Goal: Find specific page/section: Find specific page/section

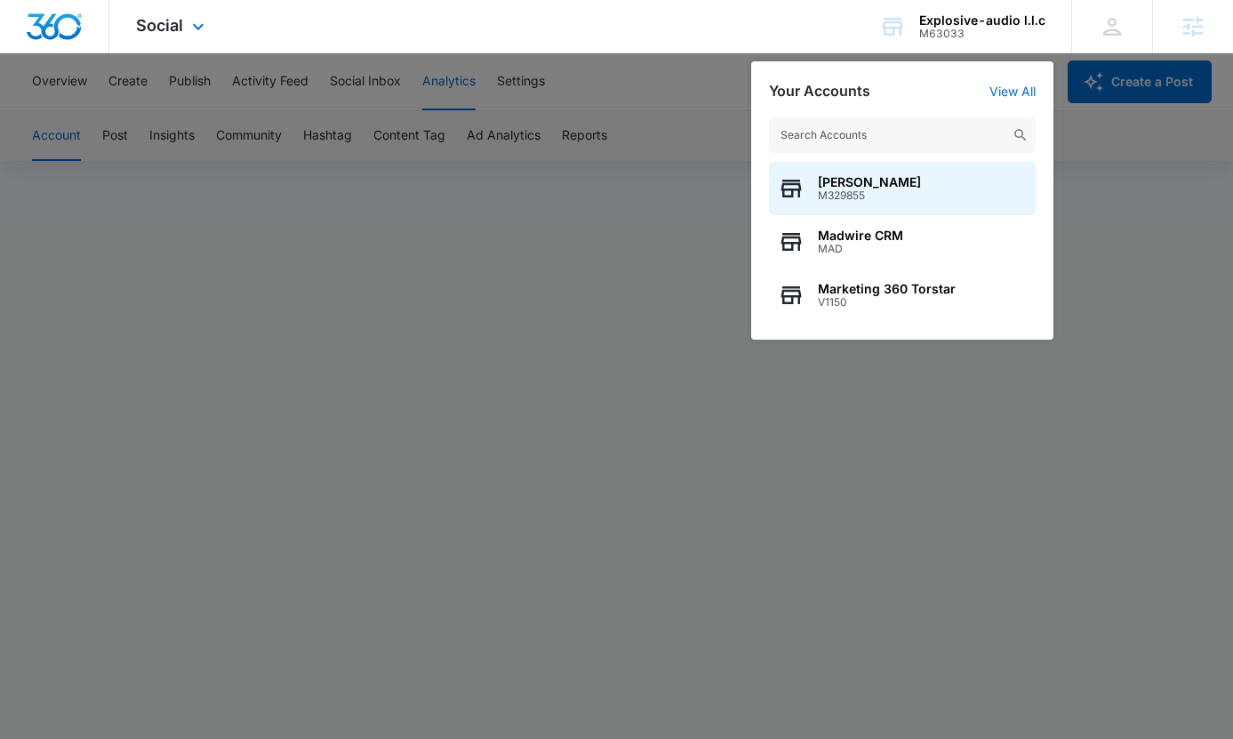
click at [713, 17] on div "Social Apps Reputation Websites Forms CRM Email Social Payments POS Content Ads…" at bounding box center [616, 26] width 1233 height 53
click at [714, 29] on div "Social Apps Reputation Websites Forms CRM Email Social Payments POS Content Ads…" at bounding box center [616, 26] width 1233 height 53
click at [956, 47] on div "Explosive-audio l.l.c M63033 Your Accounts View All Lauren Moss M329855 Madwire…" at bounding box center [962, 26] width 219 height 52
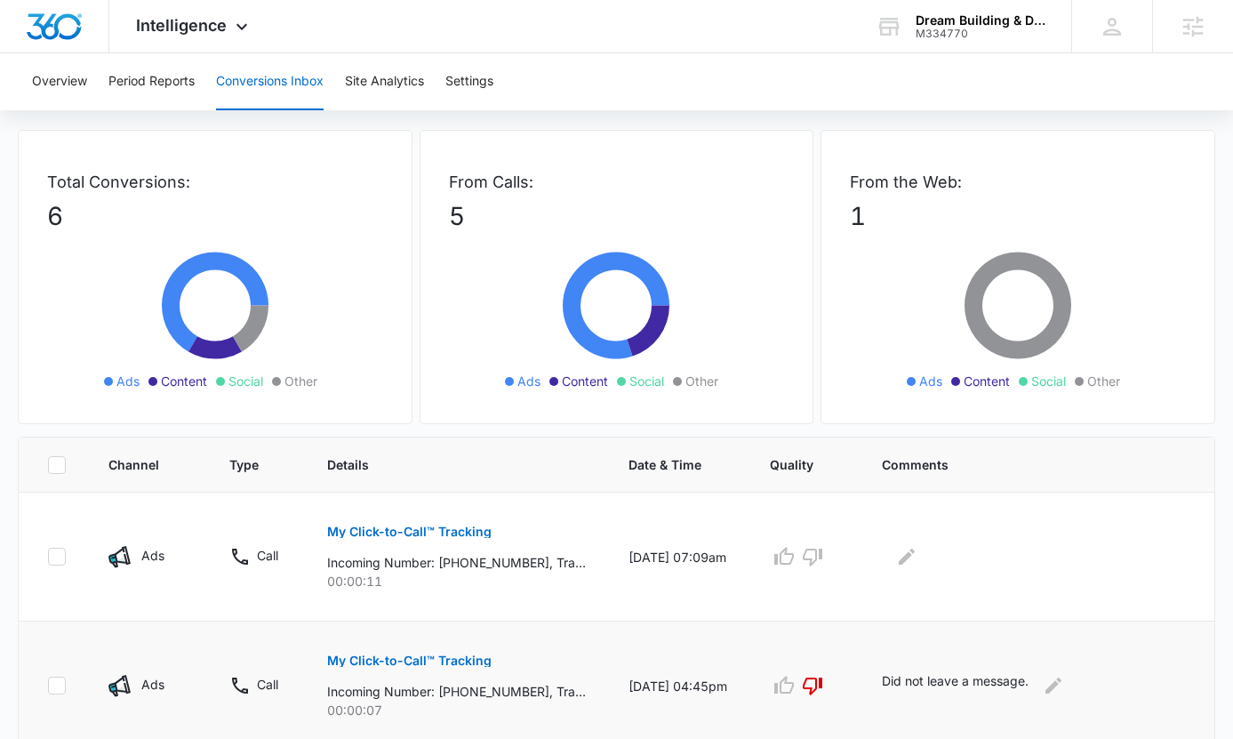
scroll to position [161, 0]
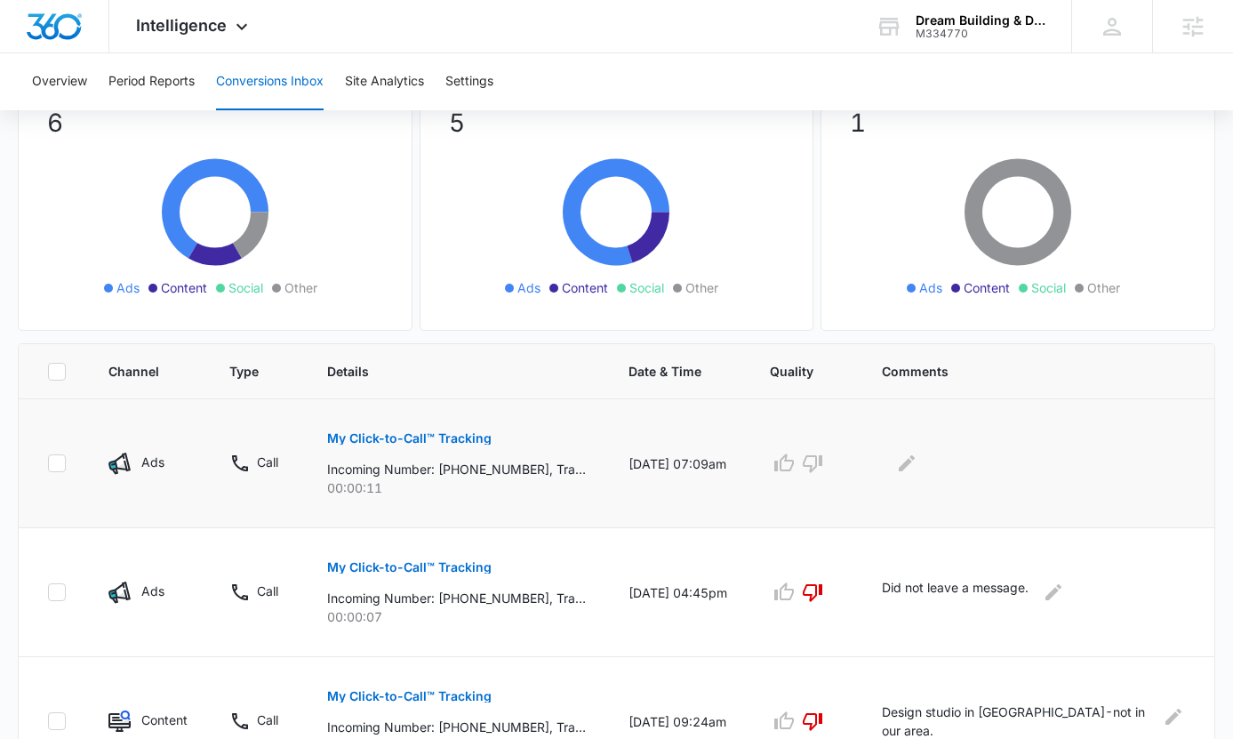
click at [397, 436] on p "My Click-to-Call™ Tracking" at bounding box center [409, 438] width 164 height 12
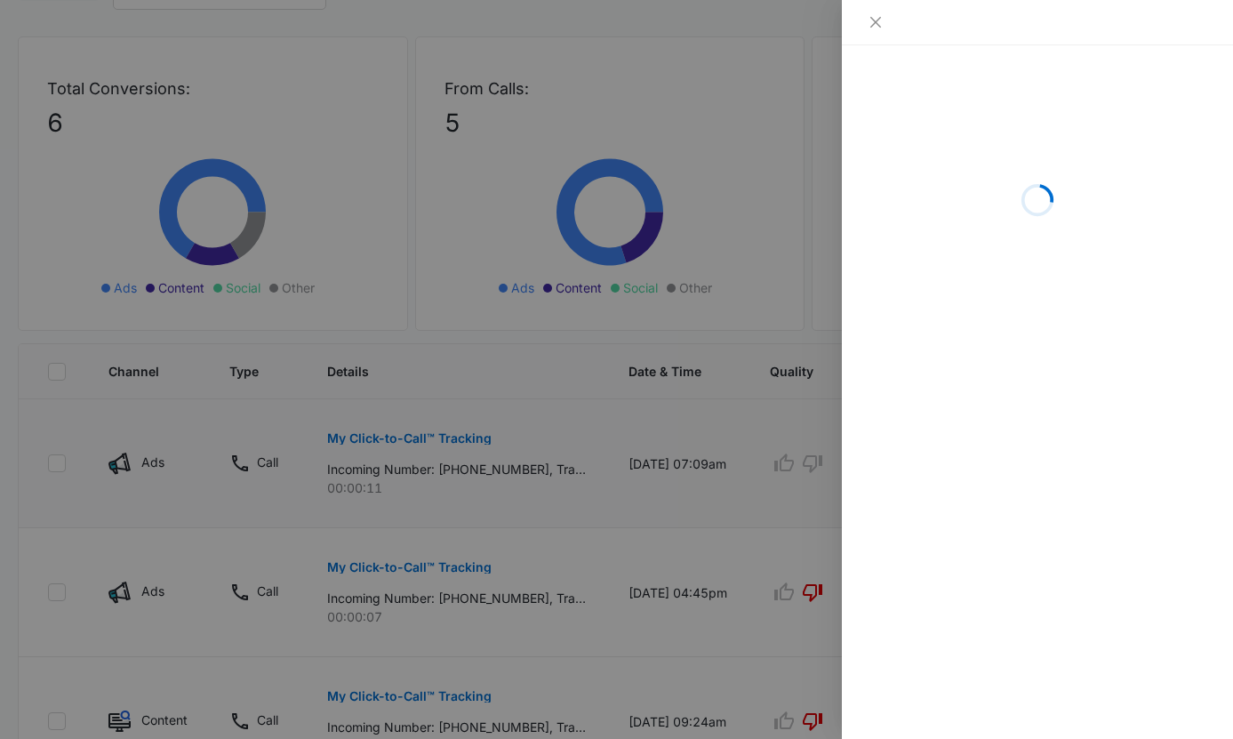
click at [397, 436] on div at bounding box center [616, 369] width 1233 height 739
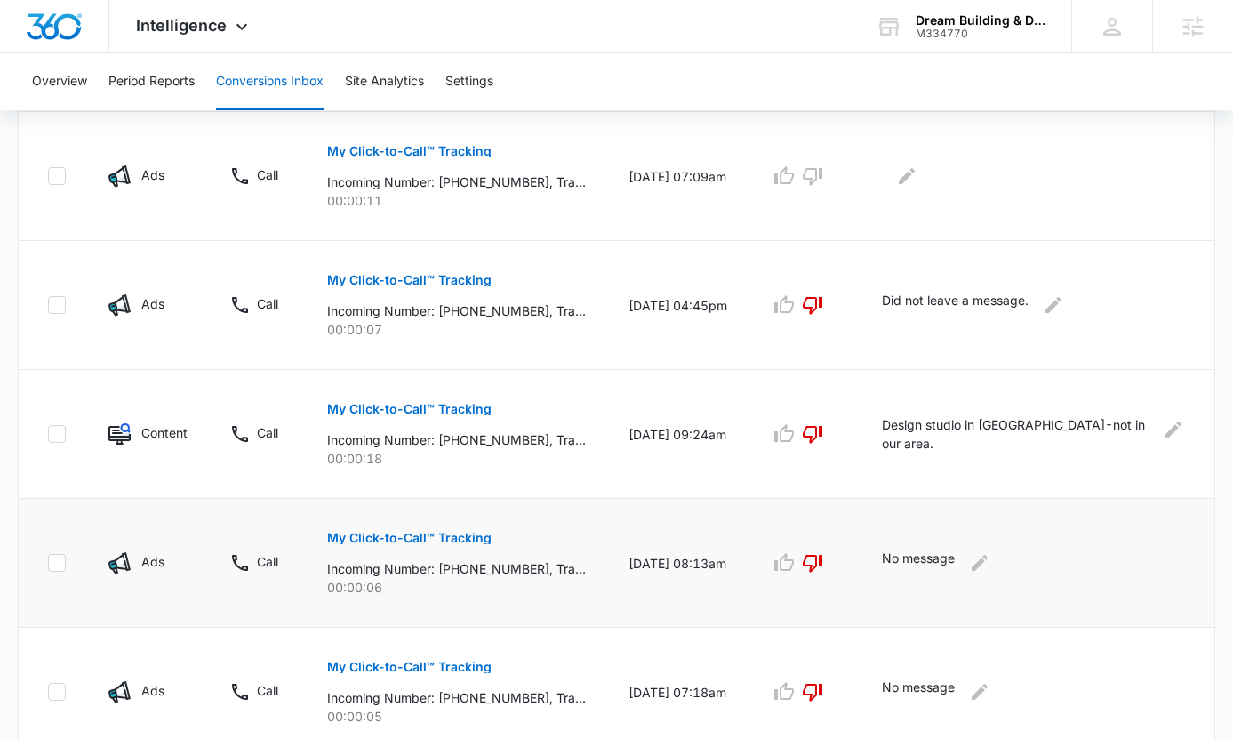
scroll to position [258, 0]
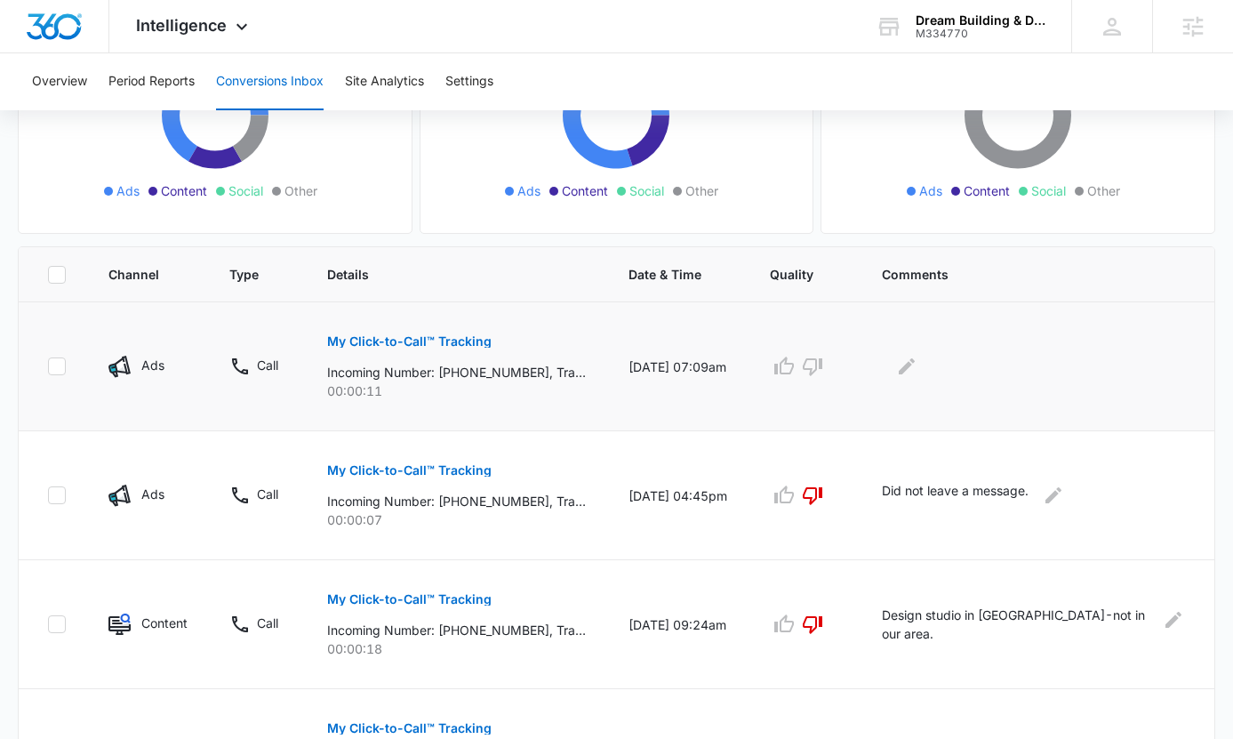
click at [438, 341] on p "My Click-to-Call™ Tracking" at bounding box center [409, 341] width 164 height 12
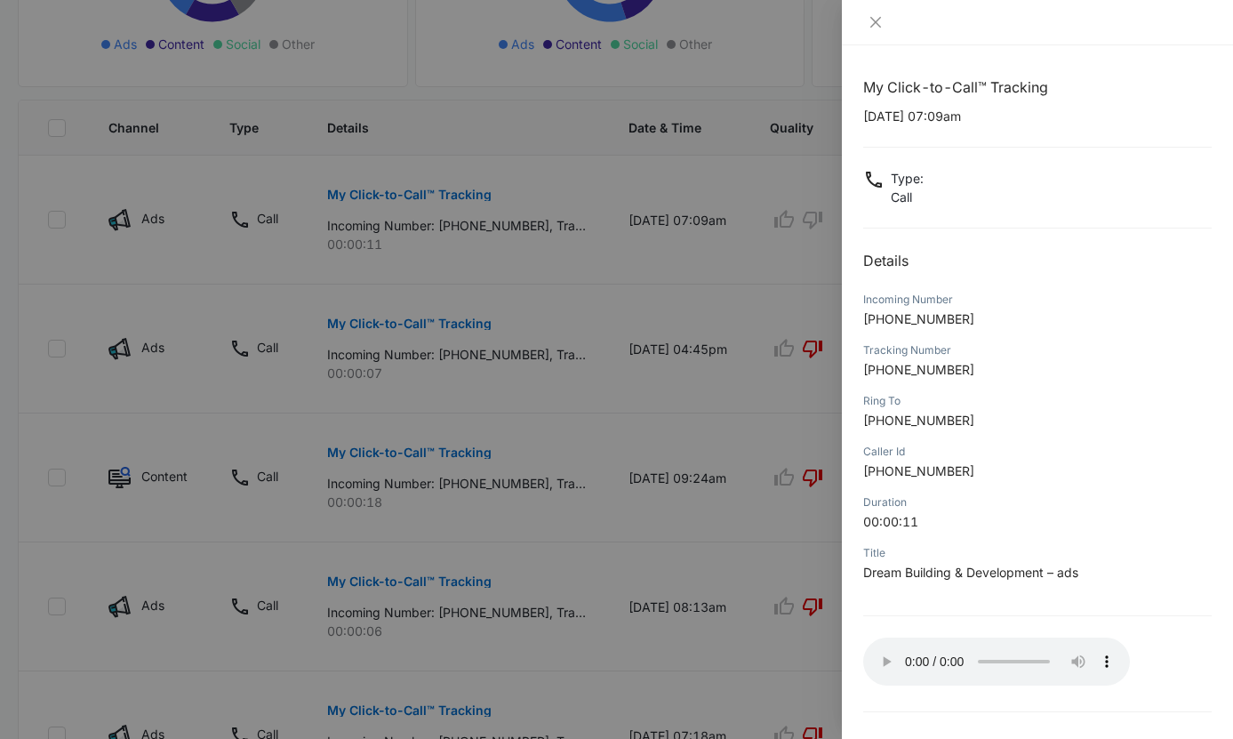
scroll to position [51, 0]
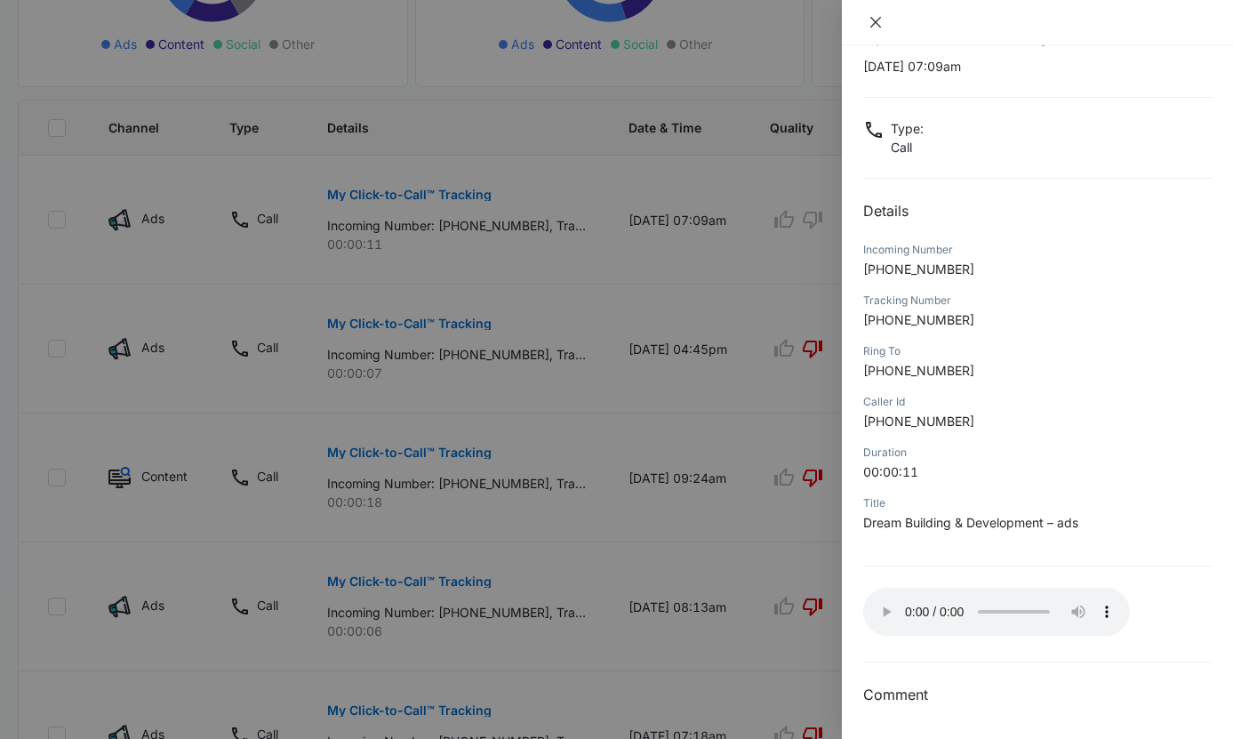
click at [869, 17] on icon "close" at bounding box center [876, 22] width 14 height 14
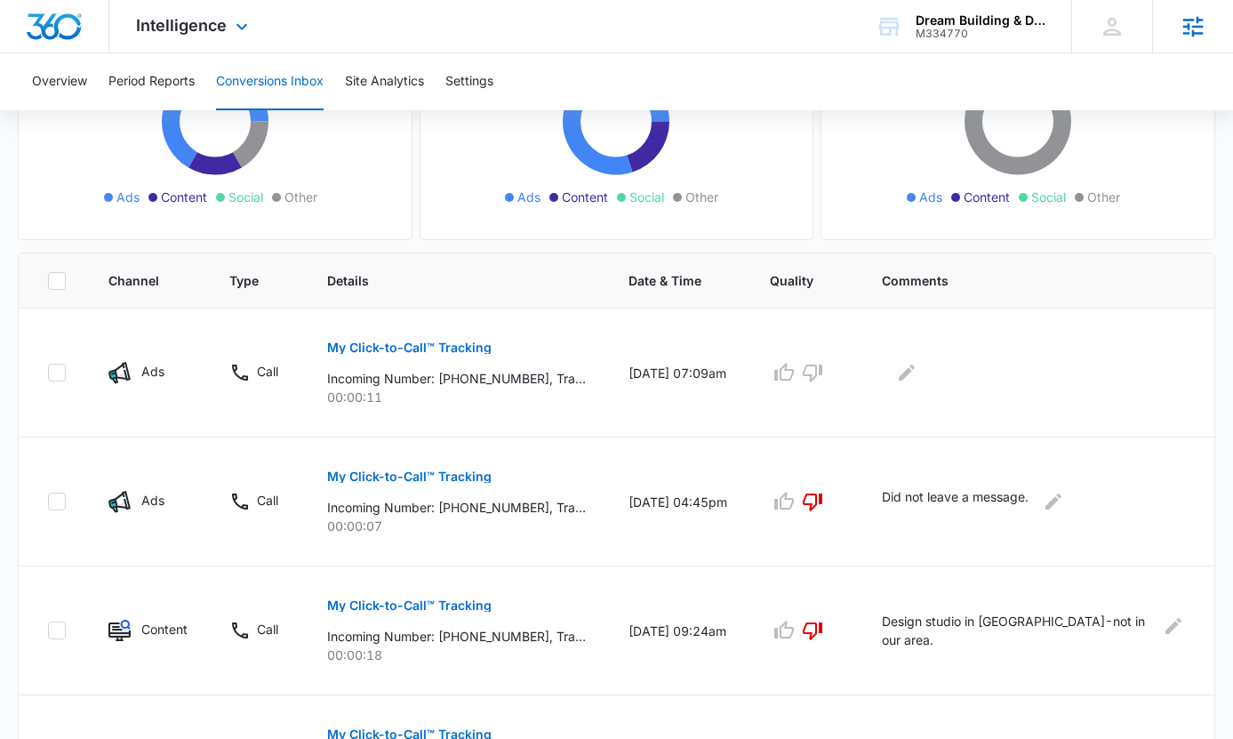
scroll to position [0, 0]
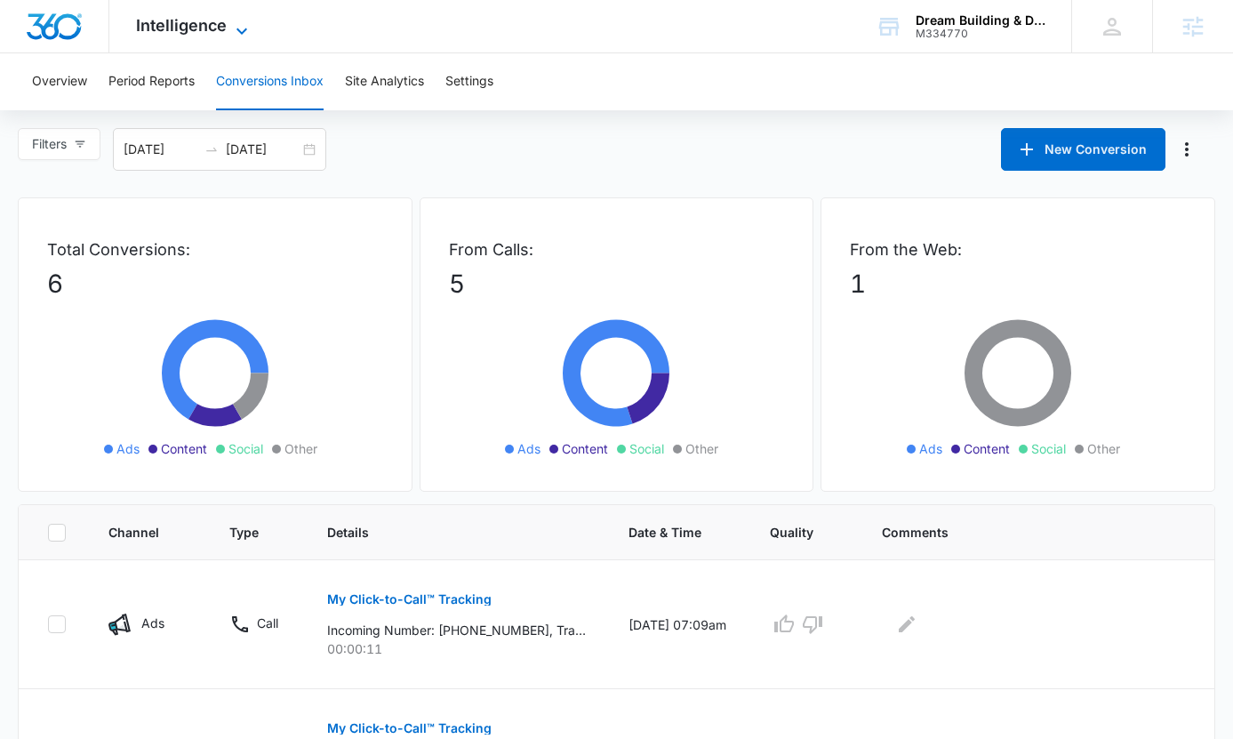
click at [205, 28] on span "Intelligence" at bounding box center [181, 25] width 91 height 19
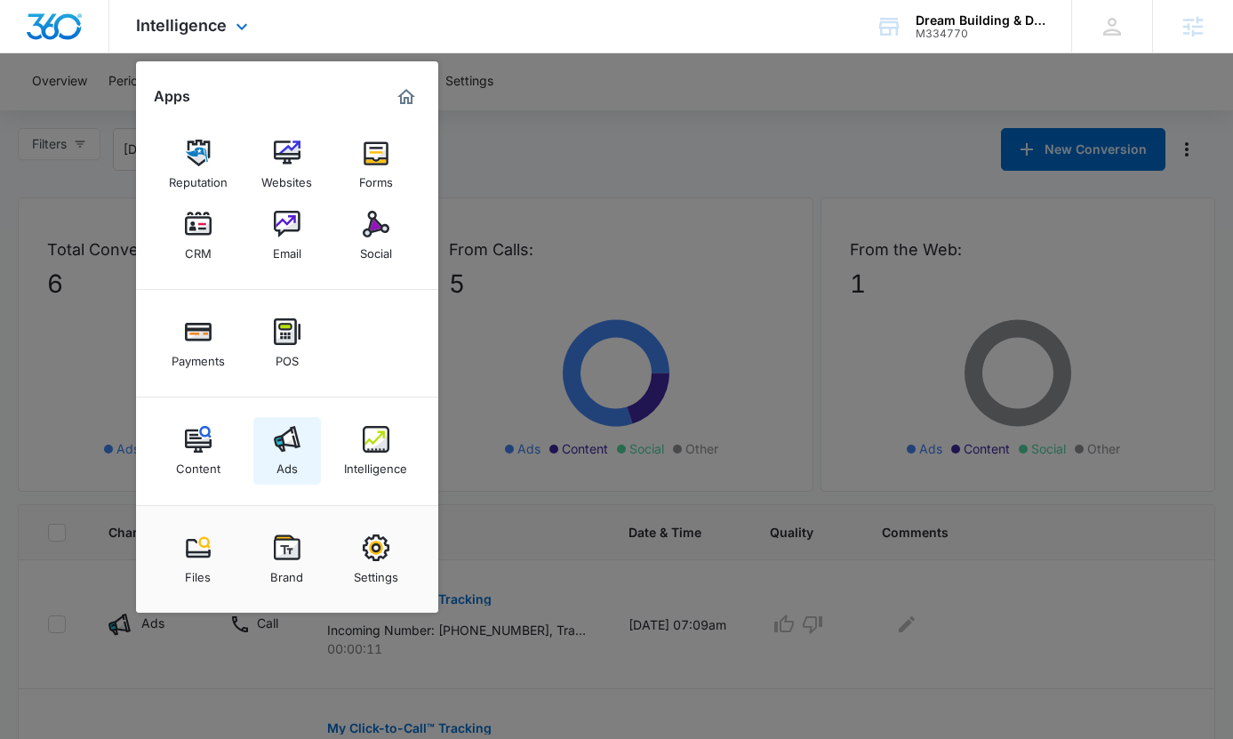
click at [287, 454] on div "Ads" at bounding box center [286, 464] width 21 height 23
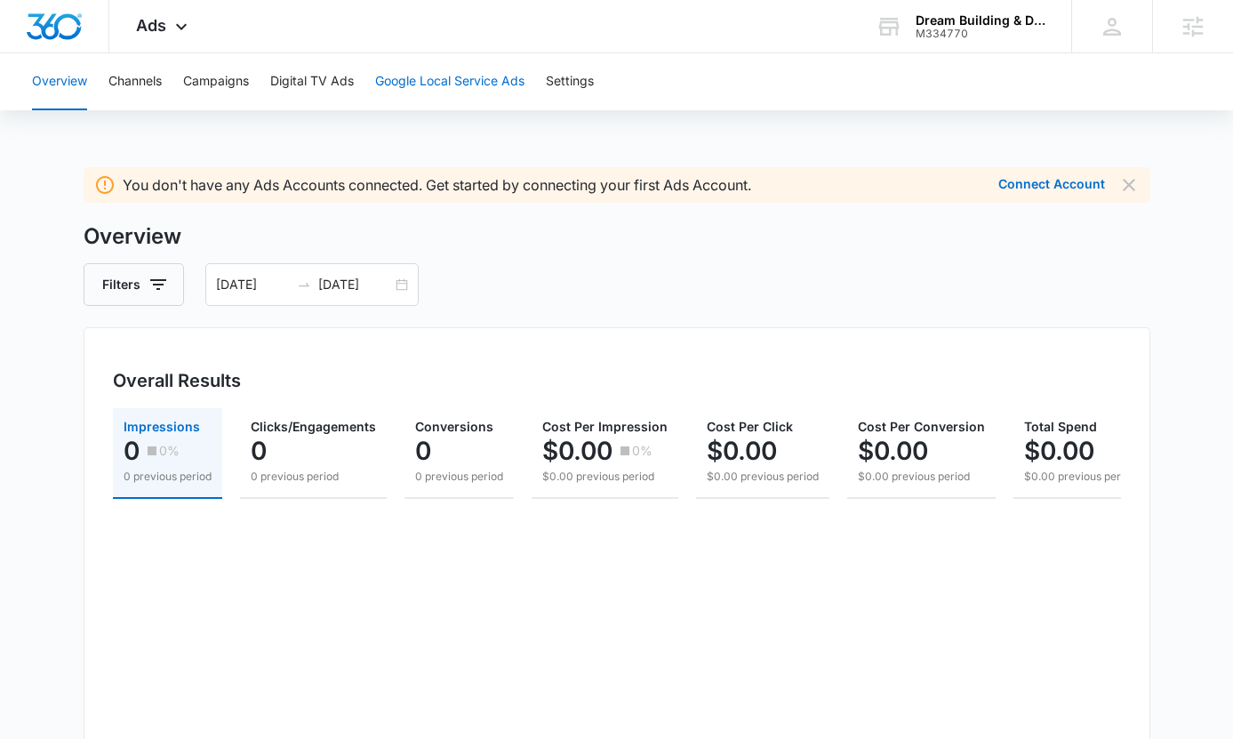
click at [421, 77] on button "Google Local Service Ads" at bounding box center [449, 81] width 149 height 57
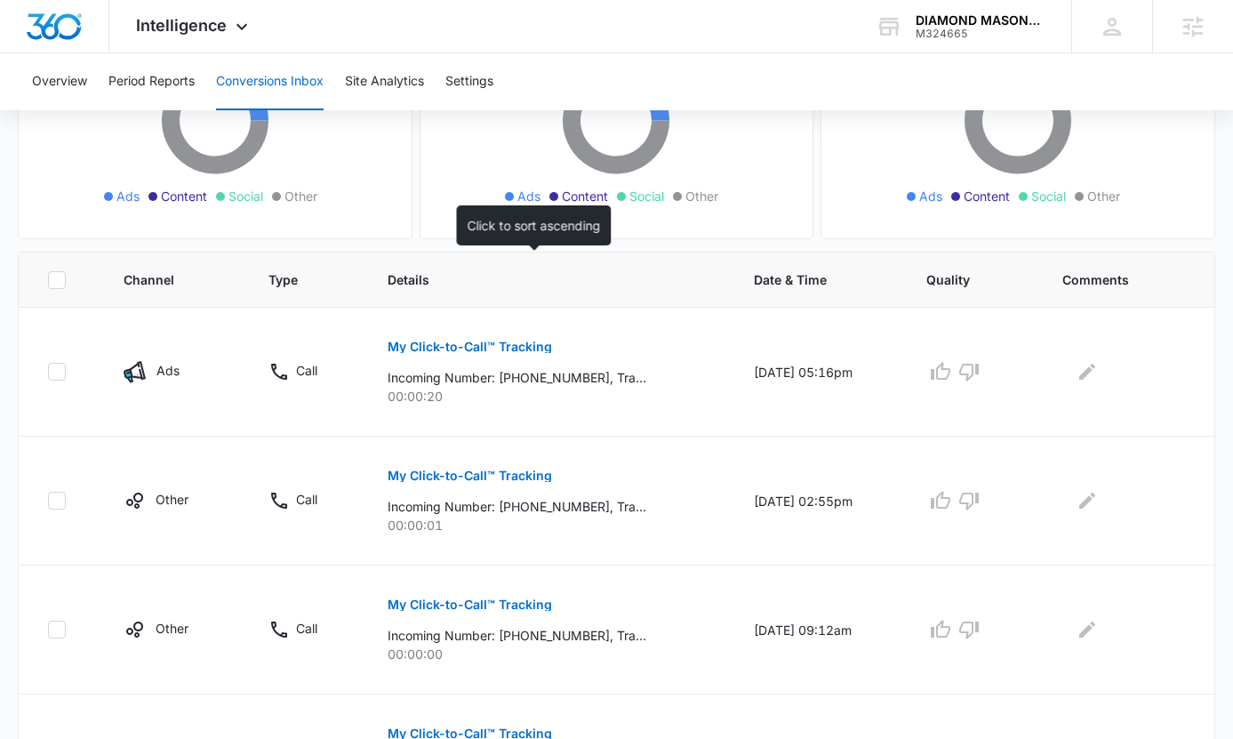
scroll to position [405, 0]
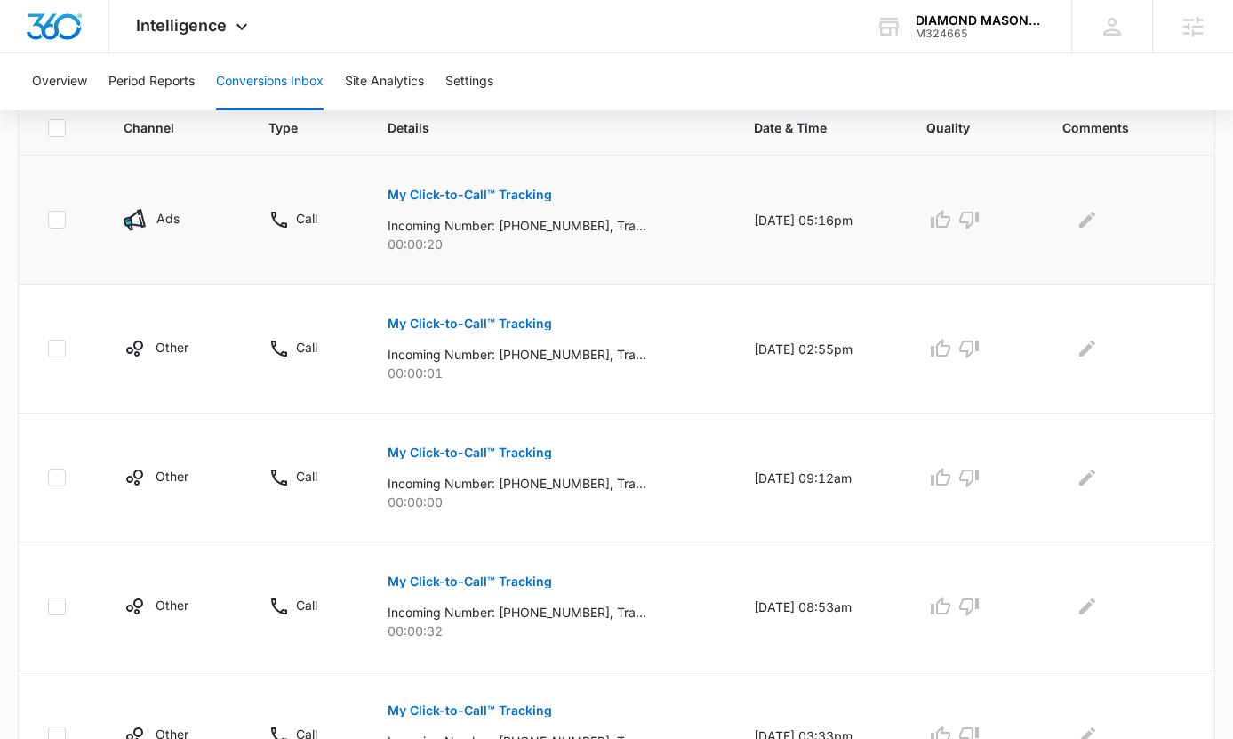
click at [490, 187] on button "My Click-to-Call™ Tracking" at bounding box center [470, 194] width 164 height 43
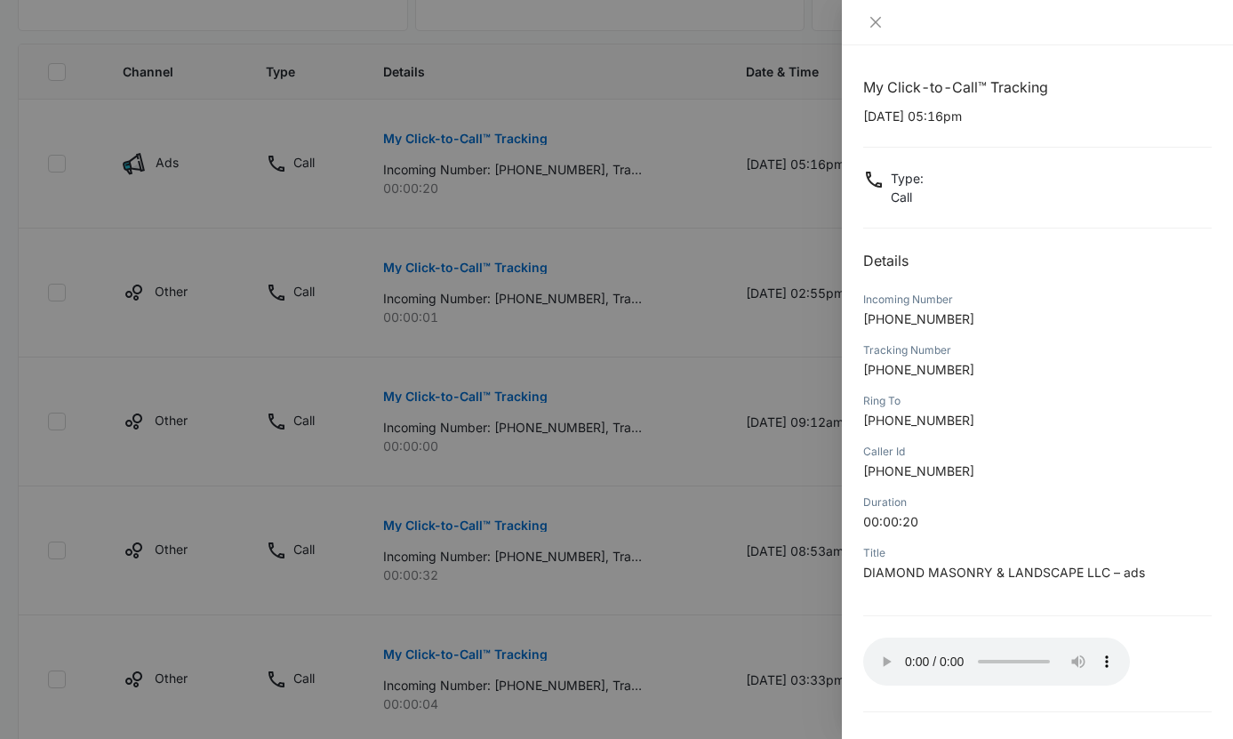
scroll to position [36, 0]
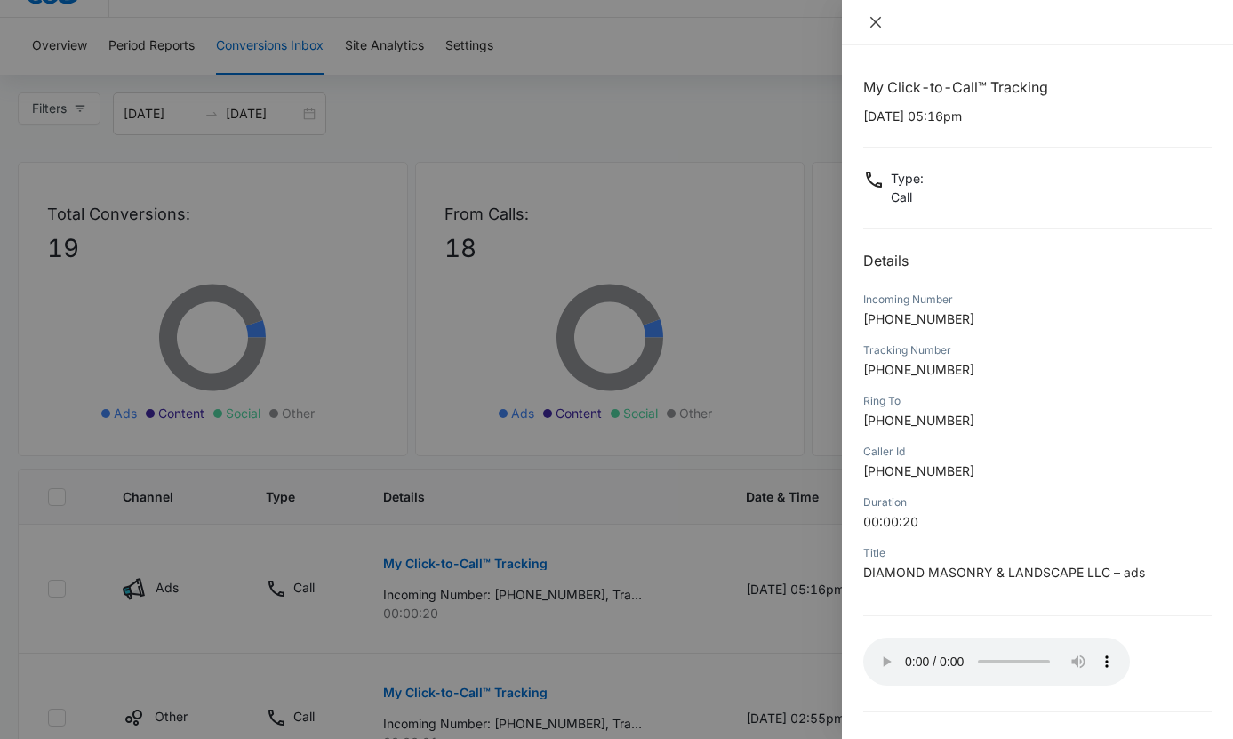
click at [872, 28] on icon "close" at bounding box center [876, 22] width 14 height 14
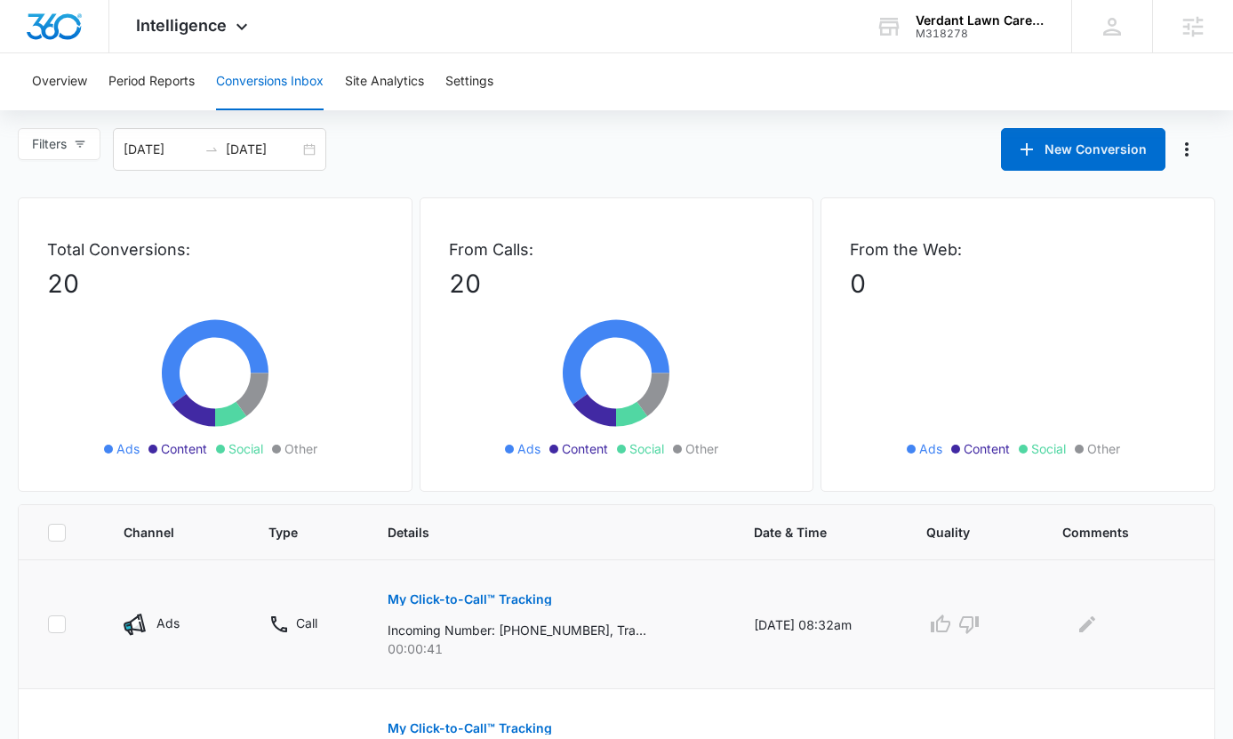
click at [465, 597] on p "My Click-to-Call™ Tracking" at bounding box center [470, 599] width 164 height 12
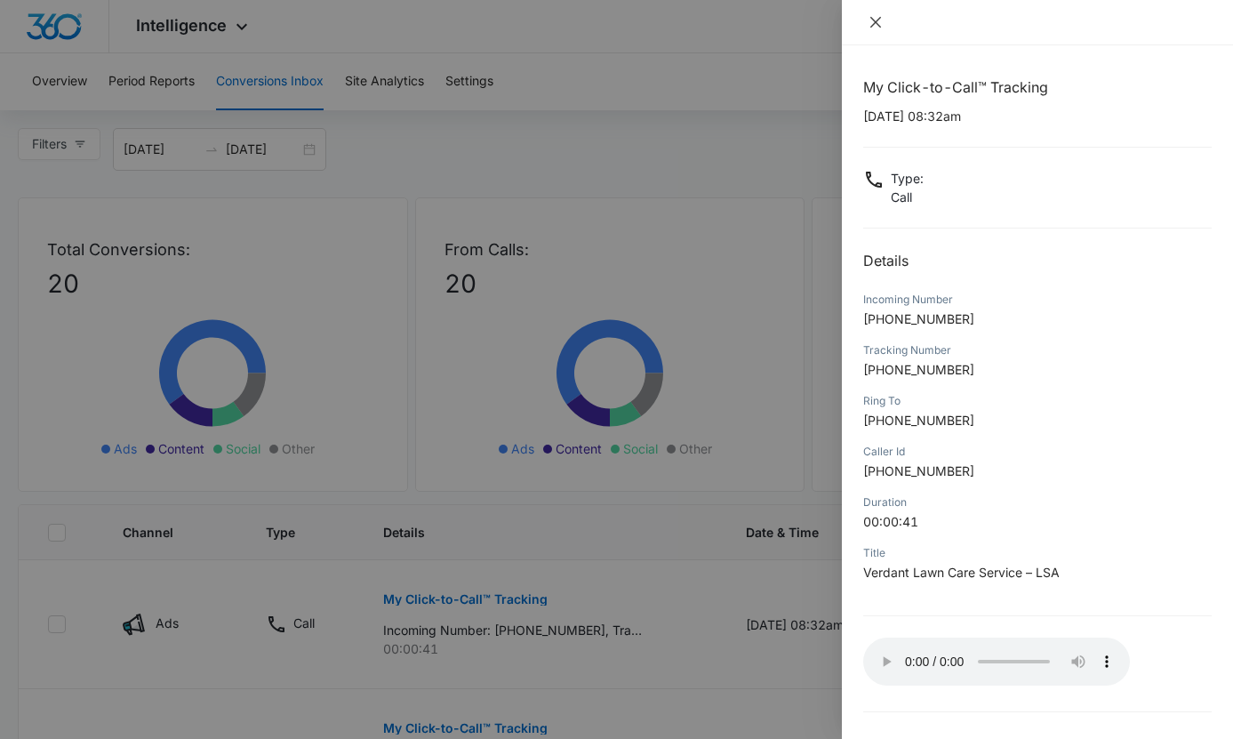
click at [873, 21] on icon "close" at bounding box center [876, 22] width 14 height 14
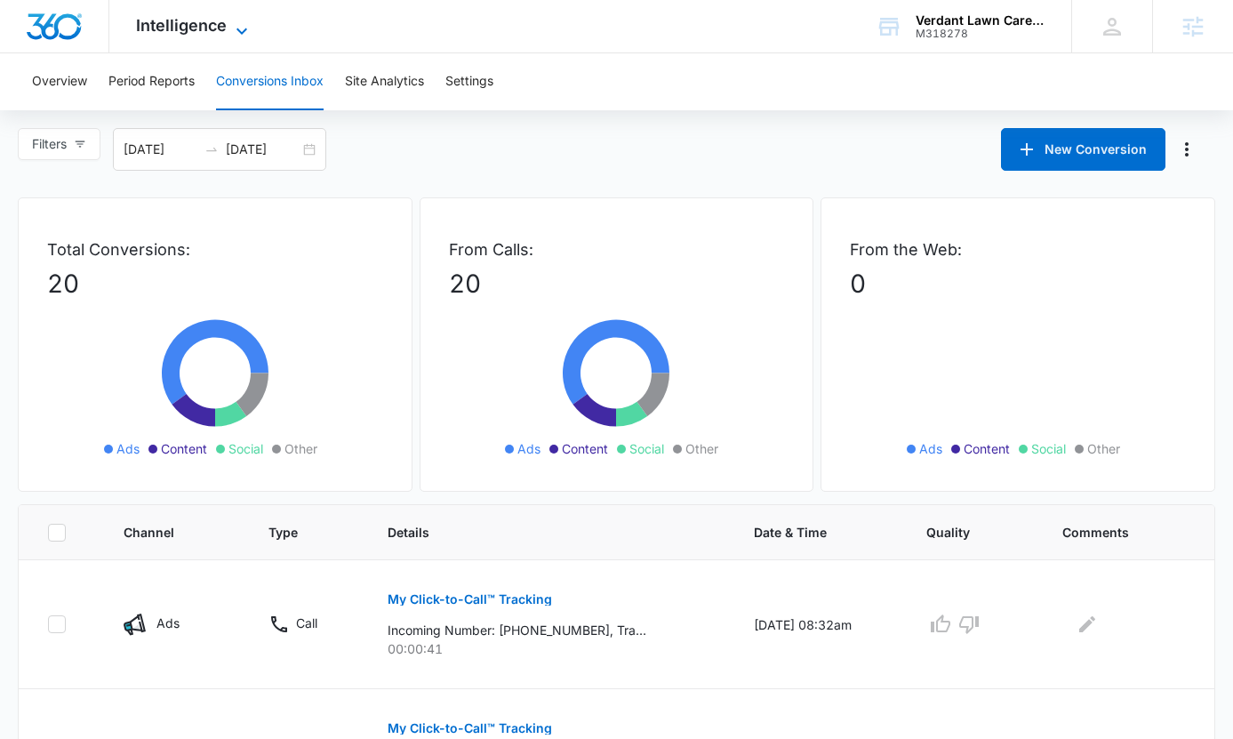
click at [168, 30] on span "Intelligence" at bounding box center [181, 25] width 91 height 19
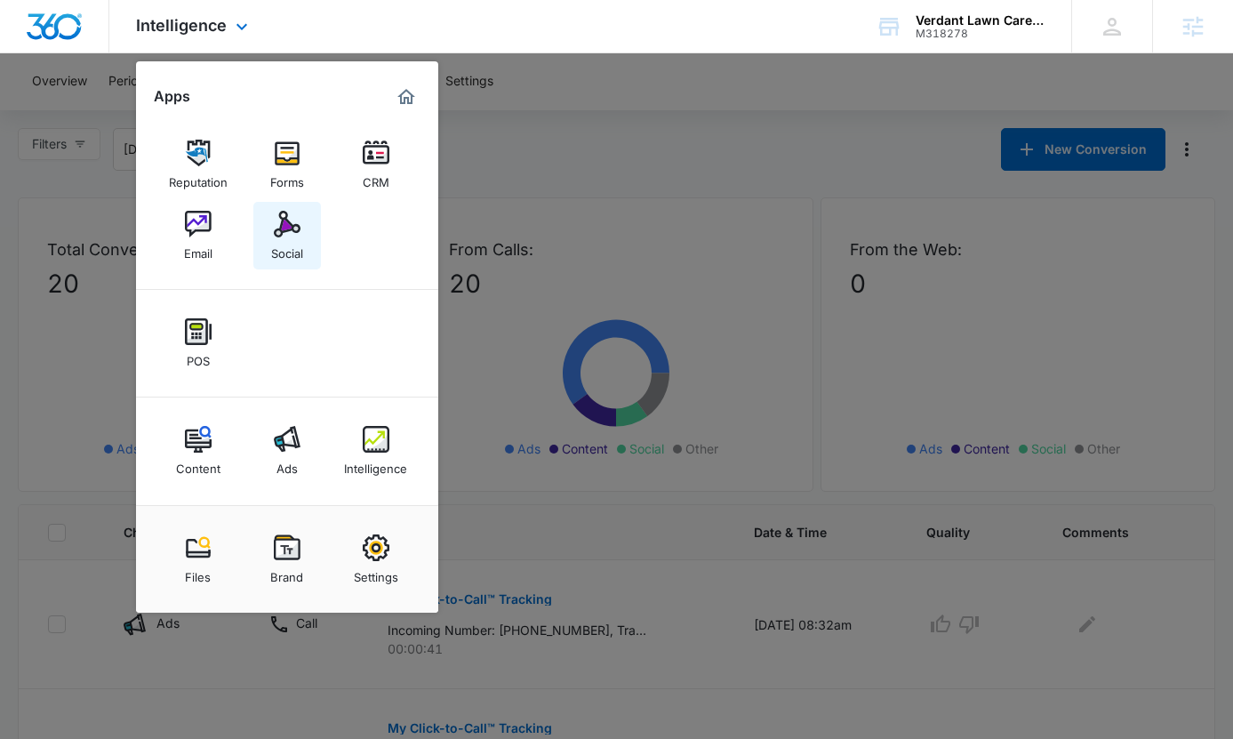
click at [268, 227] on link "Social" at bounding box center [287, 236] width 68 height 68
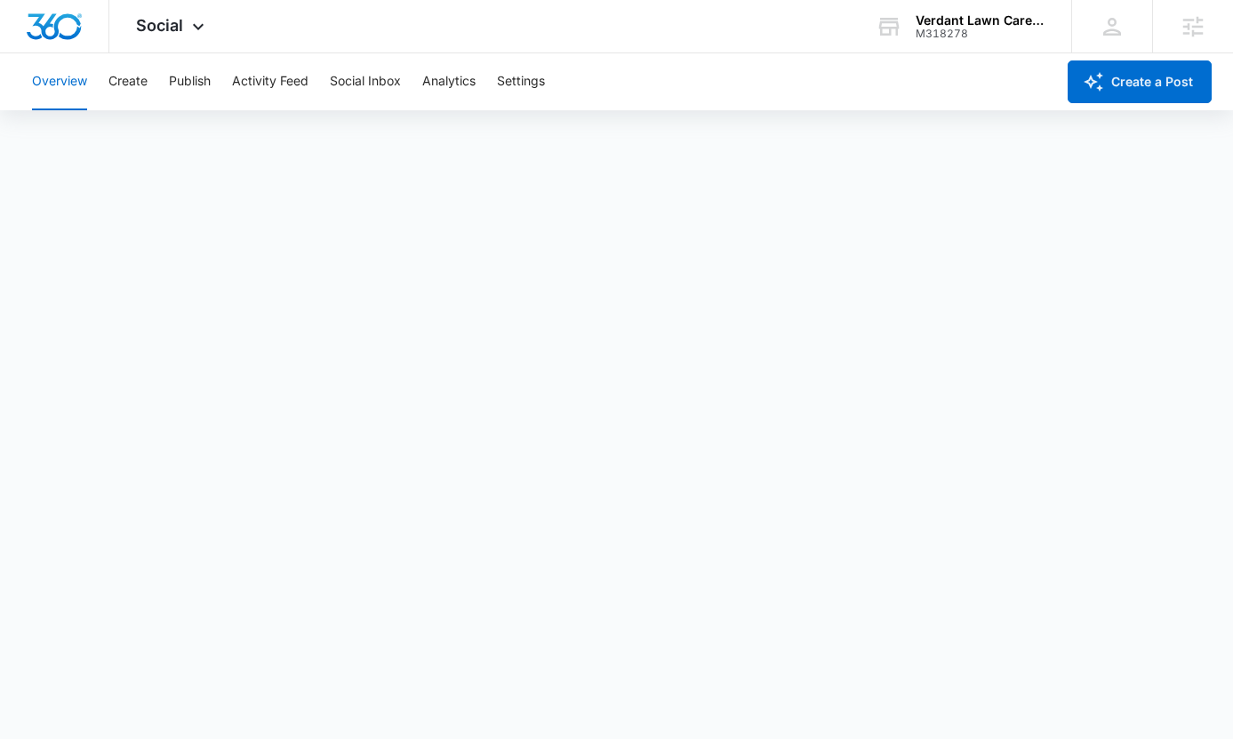
scroll to position [4, 0]
click at [129, 76] on button "Create" at bounding box center [127, 81] width 39 height 57
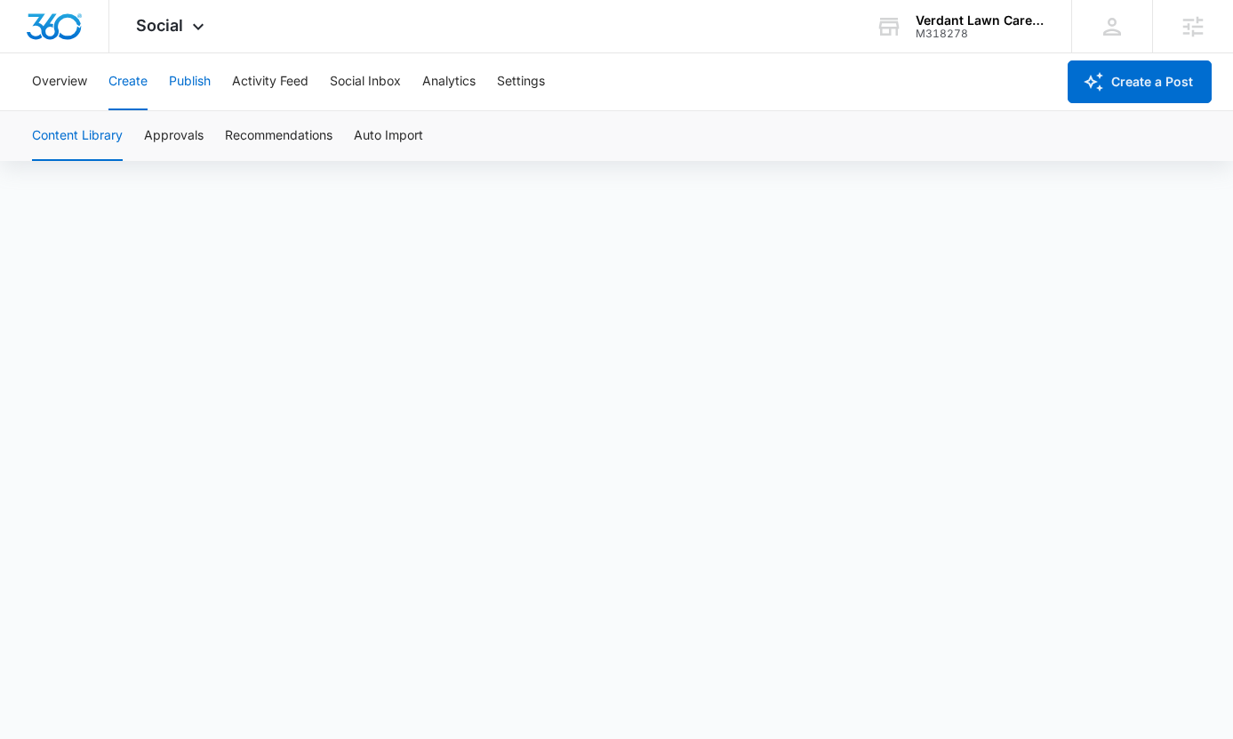
click at [205, 77] on button "Publish" at bounding box center [190, 81] width 42 height 57
click at [202, 33] on icon at bounding box center [198, 30] width 21 height 21
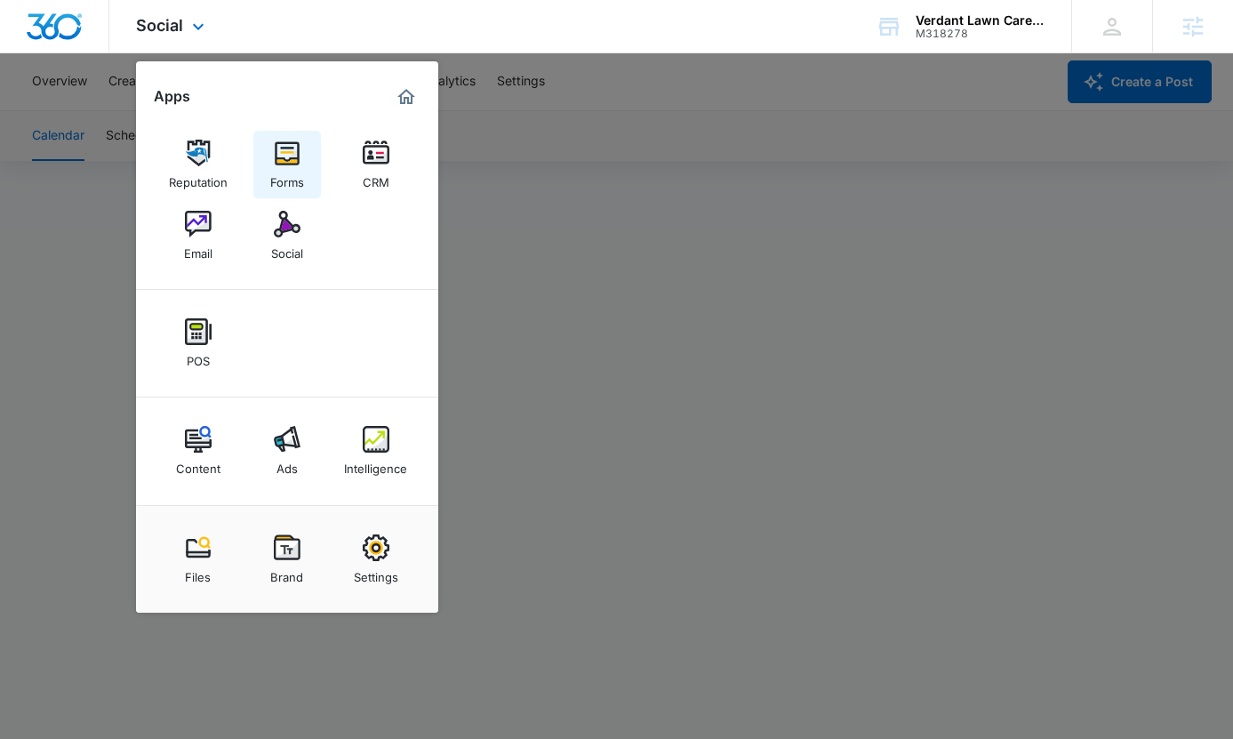
click at [297, 171] on div "Forms" at bounding box center [287, 177] width 34 height 23
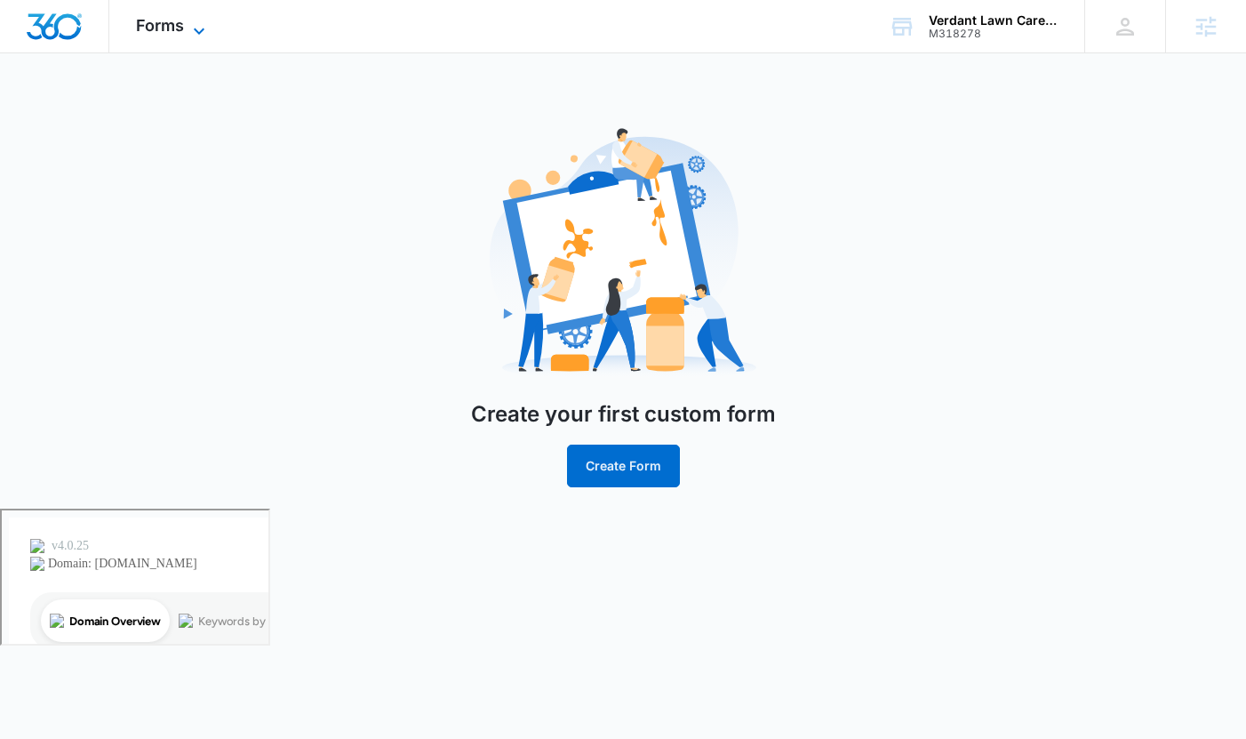
click at [168, 19] on span "Forms" at bounding box center [160, 25] width 48 height 19
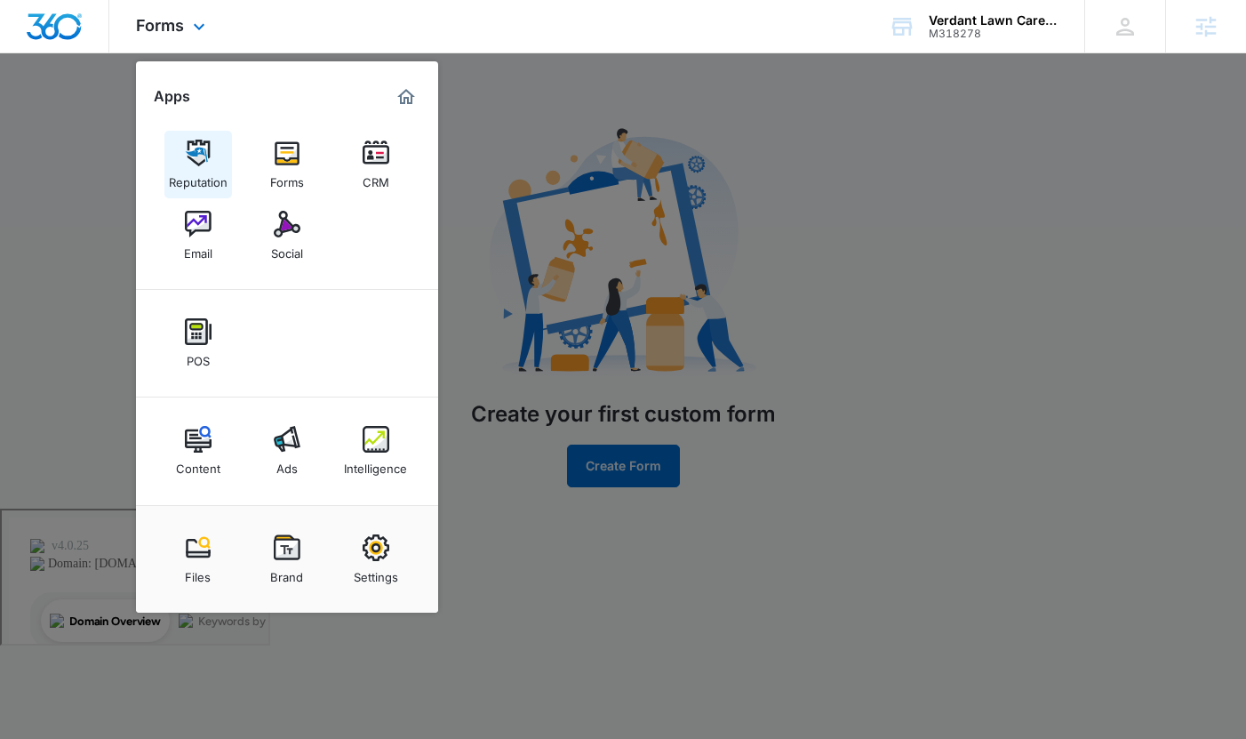
click at [200, 150] on img at bounding box center [198, 153] width 27 height 27
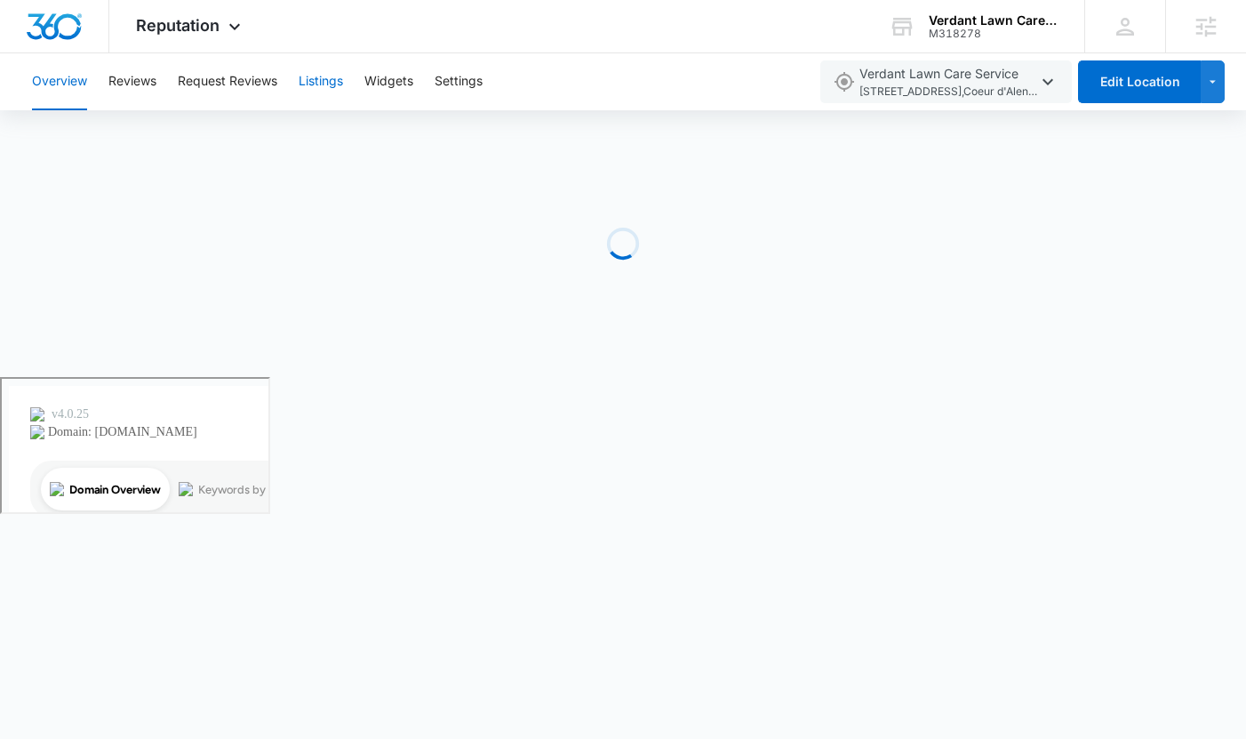
click at [306, 74] on button "Listings" at bounding box center [321, 81] width 44 height 57
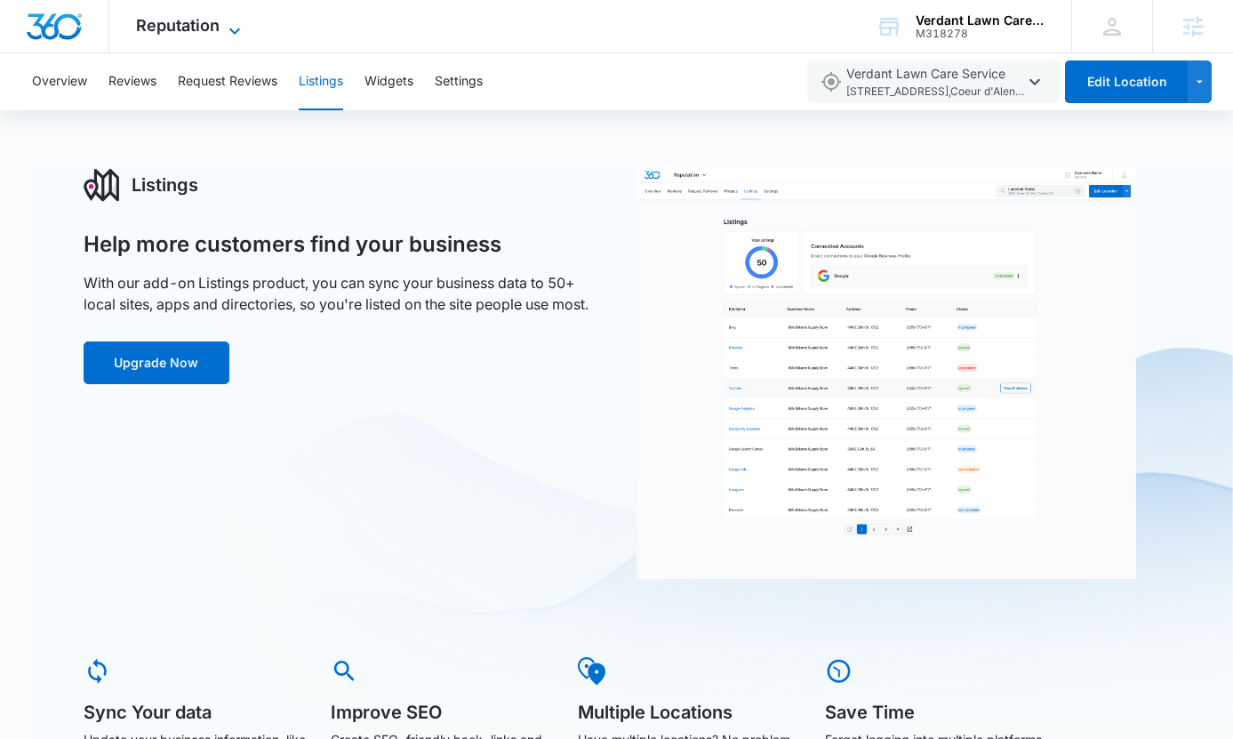
click at [190, 30] on span "Reputation" at bounding box center [178, 25] width 84 height 19
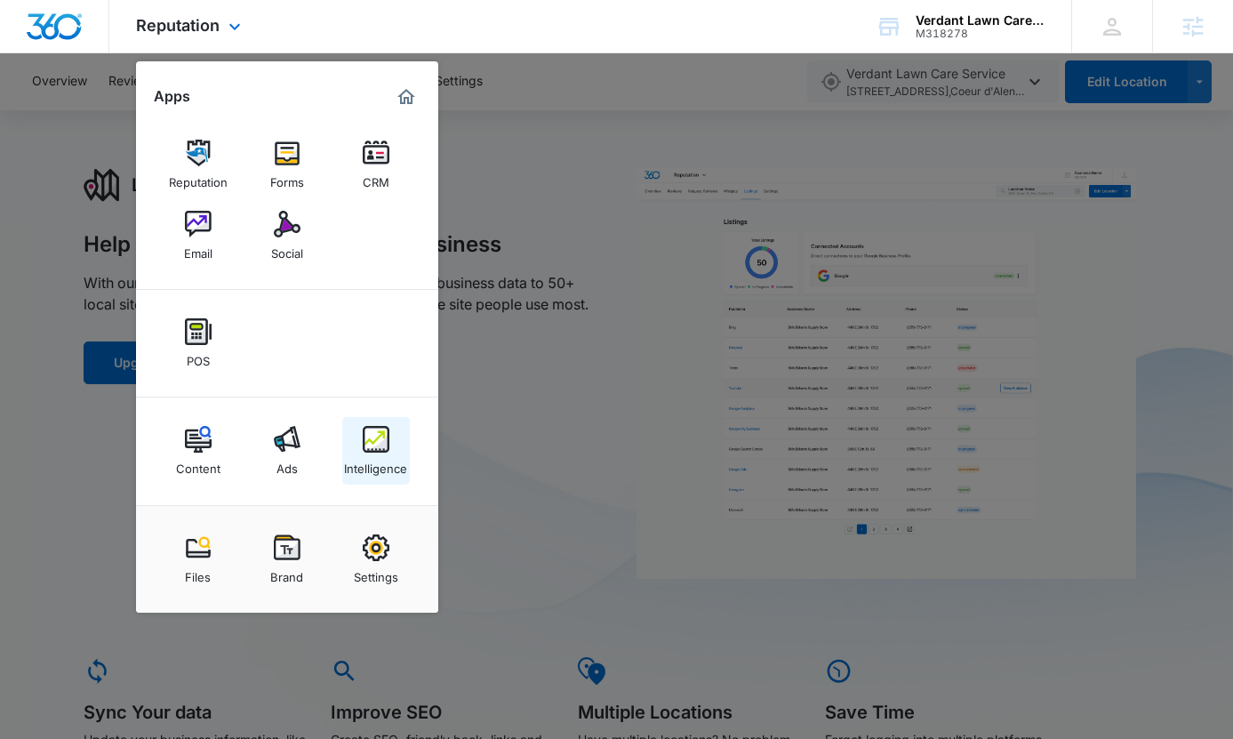
click at [372, 448] on img at bounding box center [376, 439] width 27 height 27
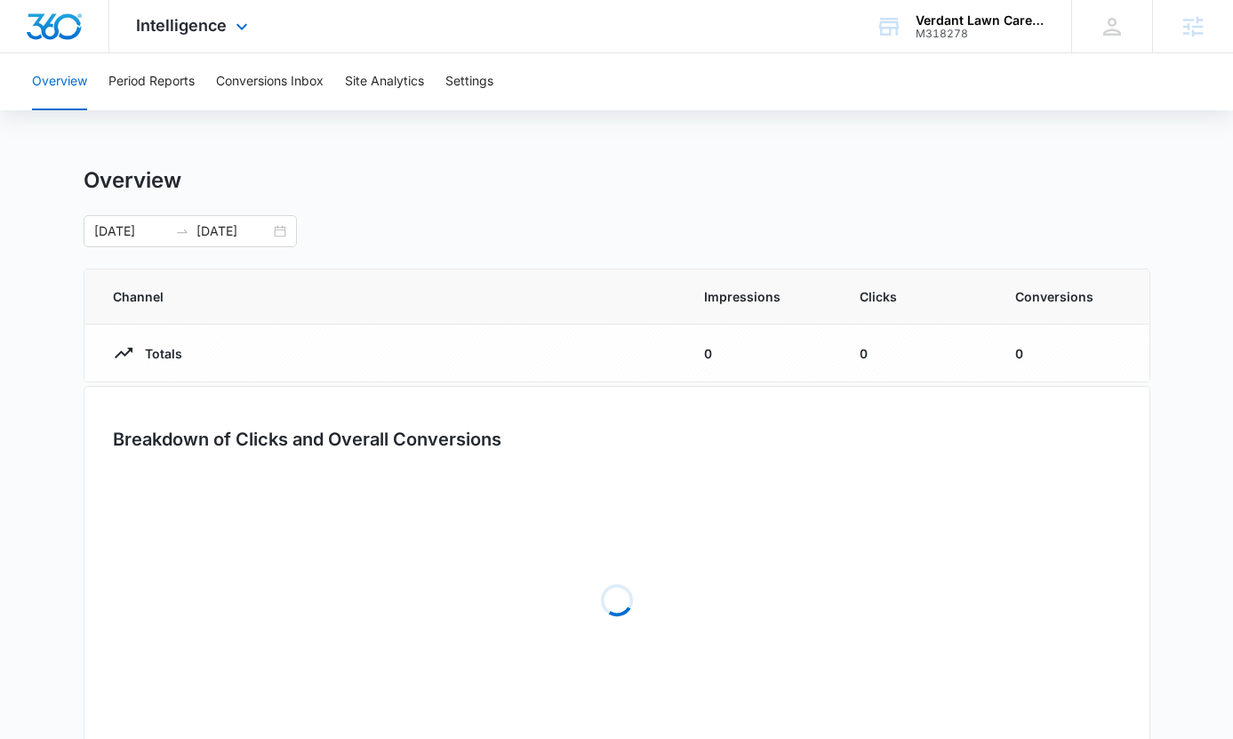
click at [226, 38] on div "Intelligence Apps Reputation Forms CRM Email Social POS Content Ads Intelligenc…" at bounding box center [194, 26] width 170 height 52
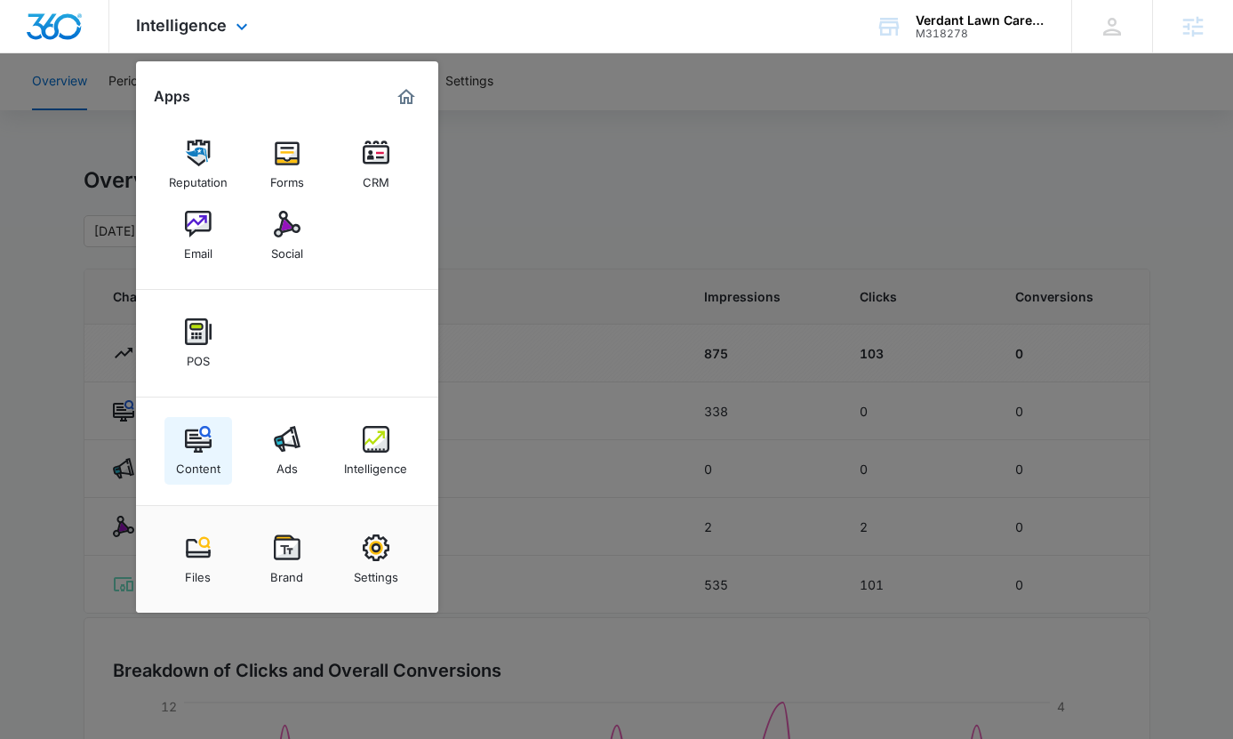
click at [175, 459] on link "Content" at bounding box center [198, 451] width 68 height 68
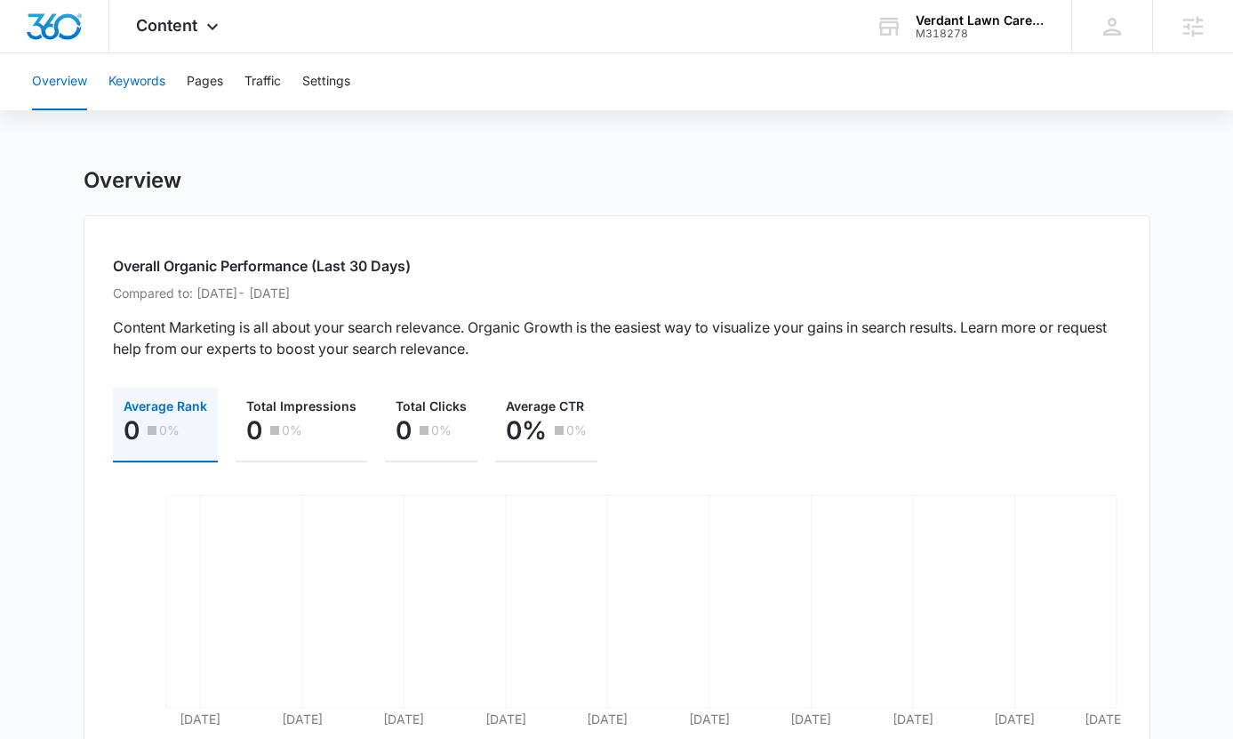
click at [133, 82] on button "Keywords" at bounding box center [136, 81] width 57 height 57
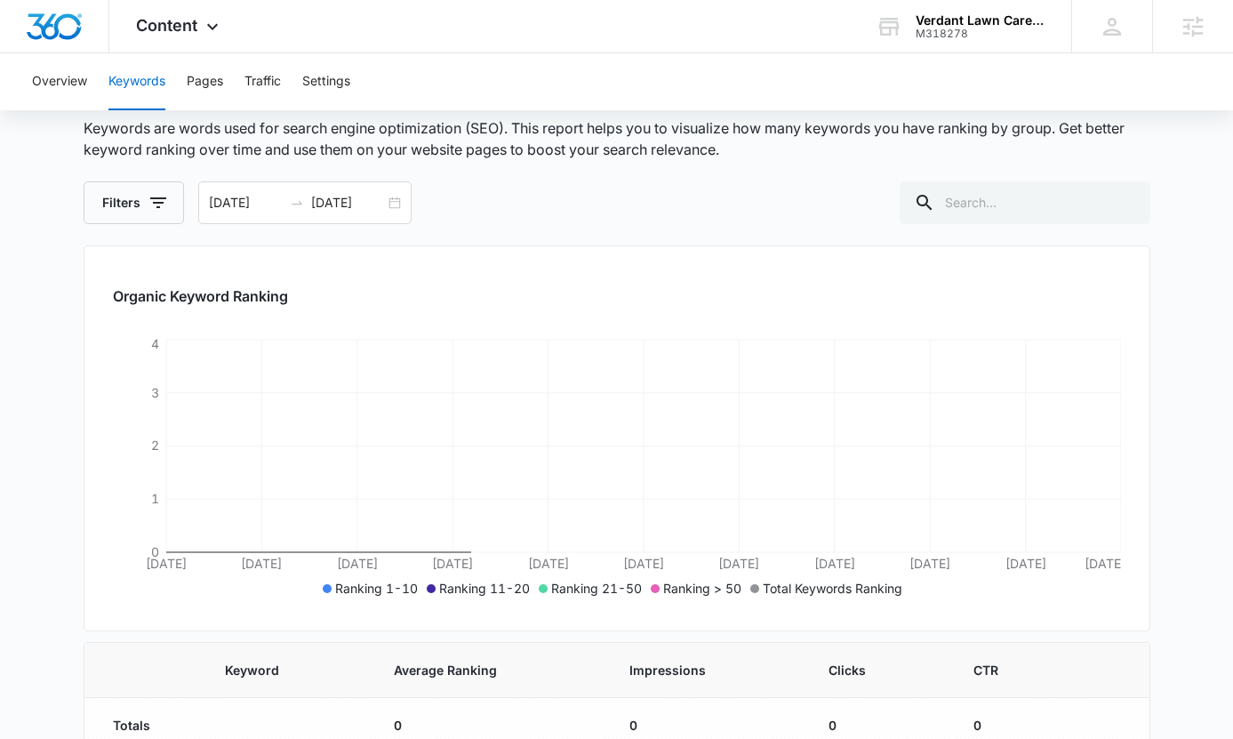
scroll to position [126, 0]
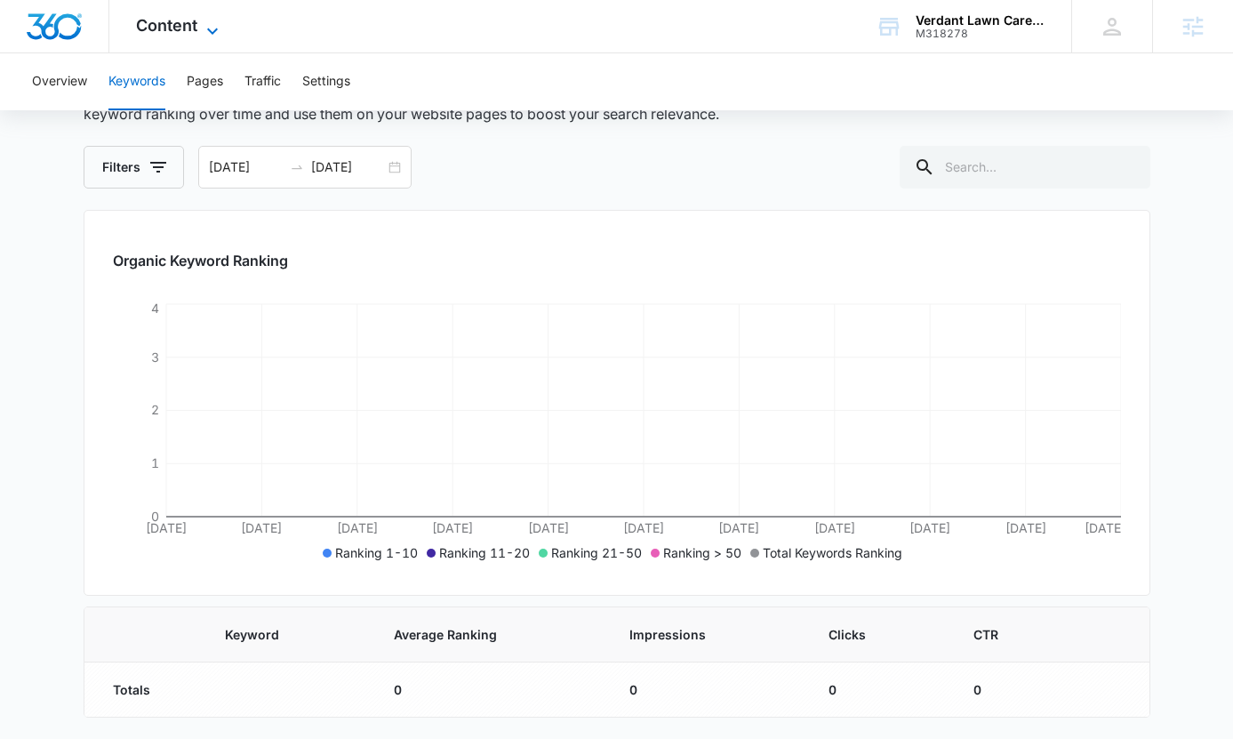
click at [202, 28] on icon at bounding box center [212, 30] width 21 height 21
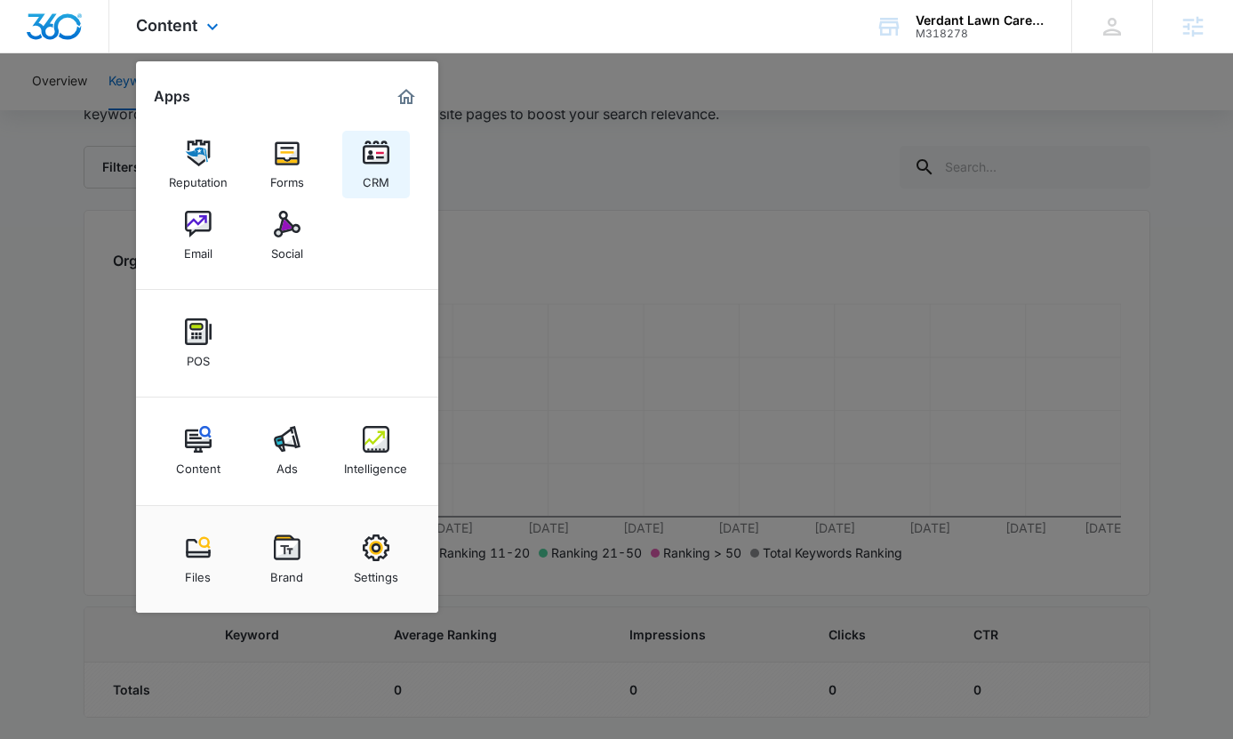
click at [389, 163] on img at bounding box center [376, 153] width 27 height 27
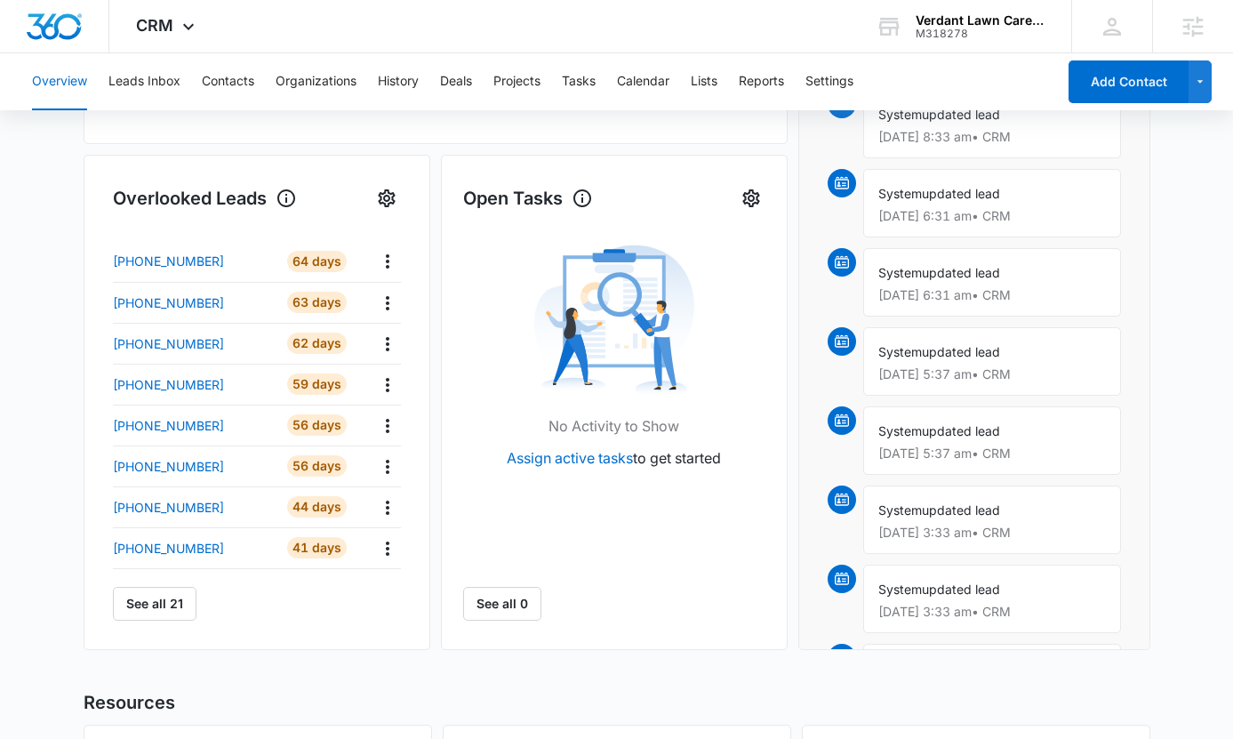
scroll to position [613, 0]
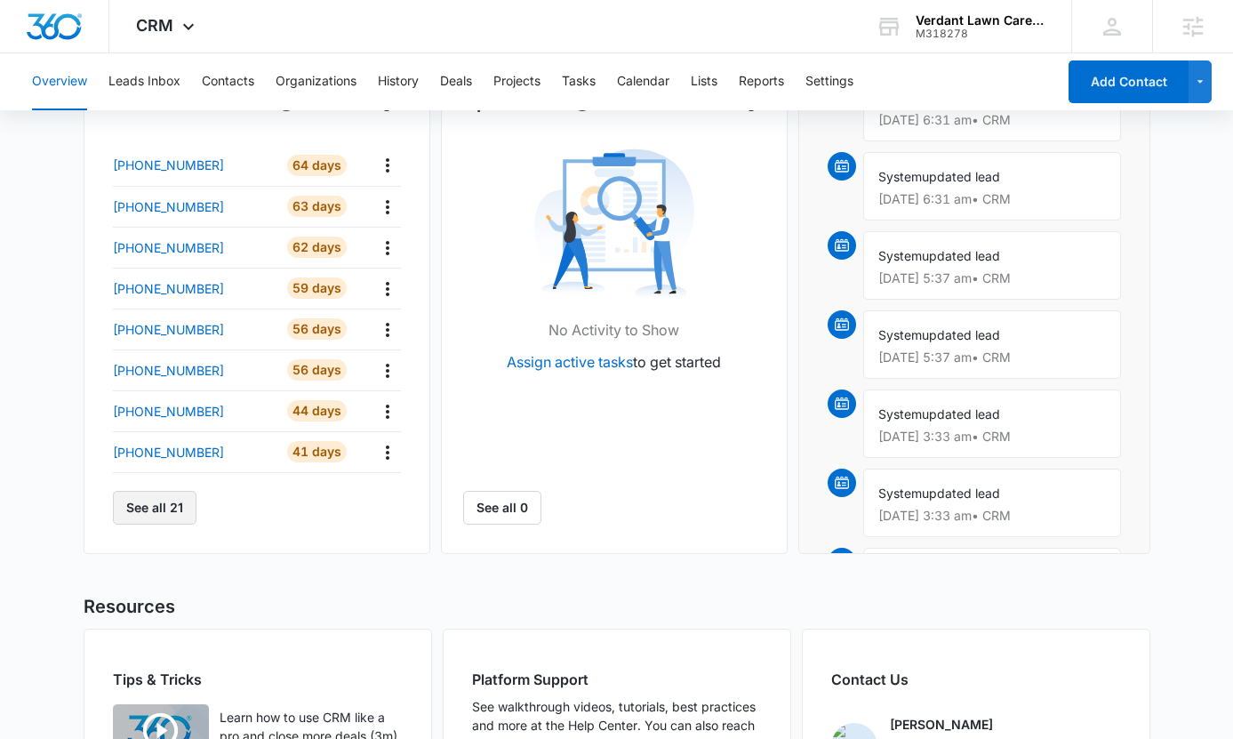
click at [138, 508] on button "See all 21" at bounding box center [155, 508] width 84 height 34
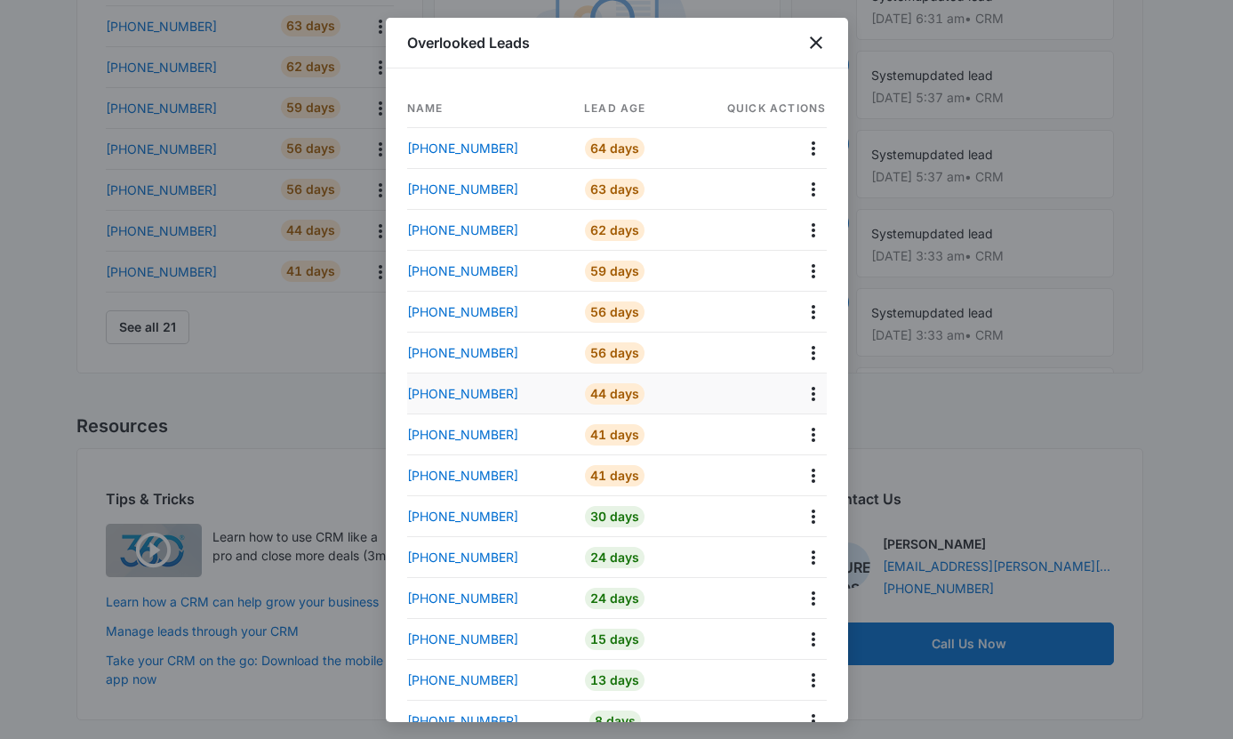
scroll to position [286, 0]
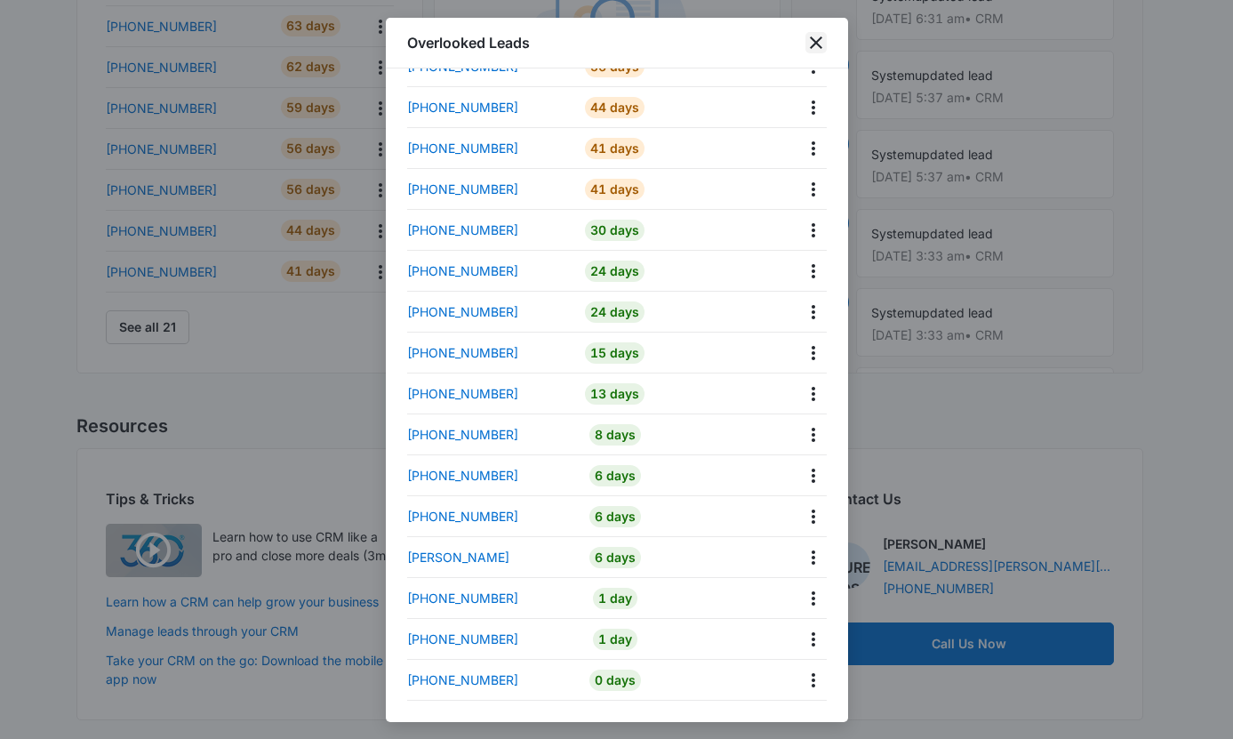
click at [808, 47] on icon "close" at bounding box center [815, 42] width 21 height 21
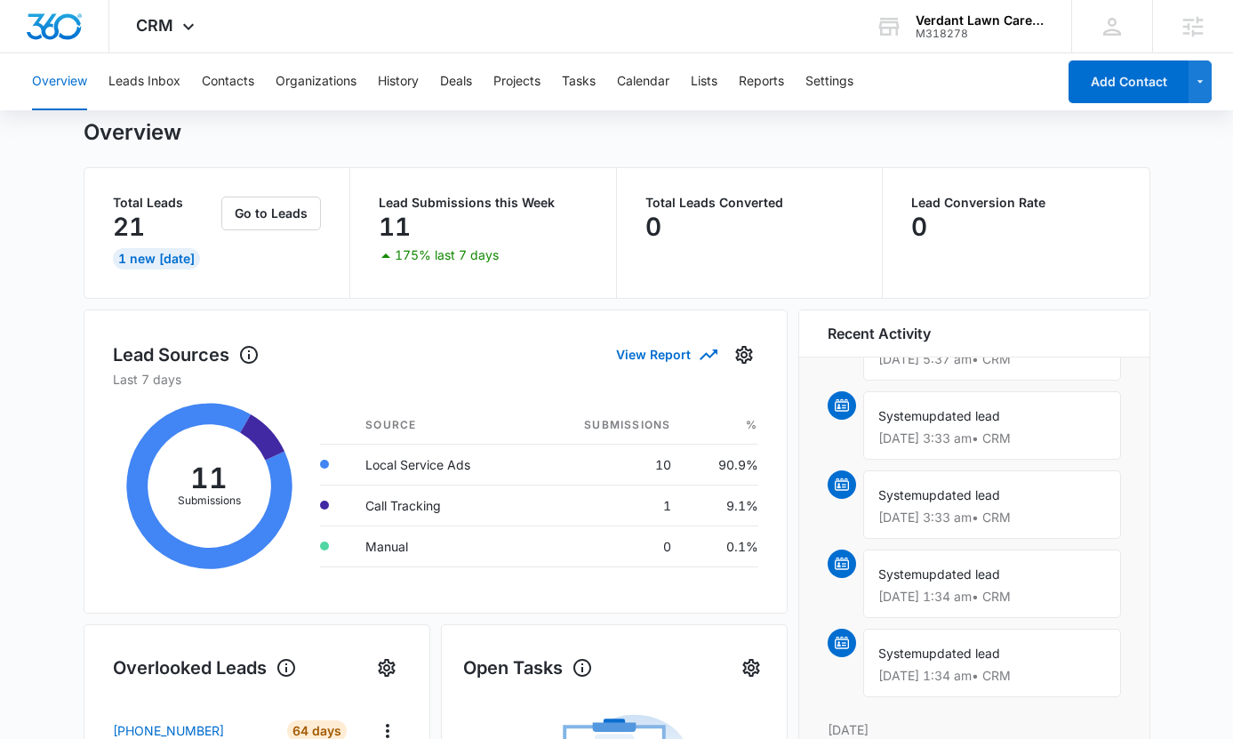
scroll to position [0, 0]
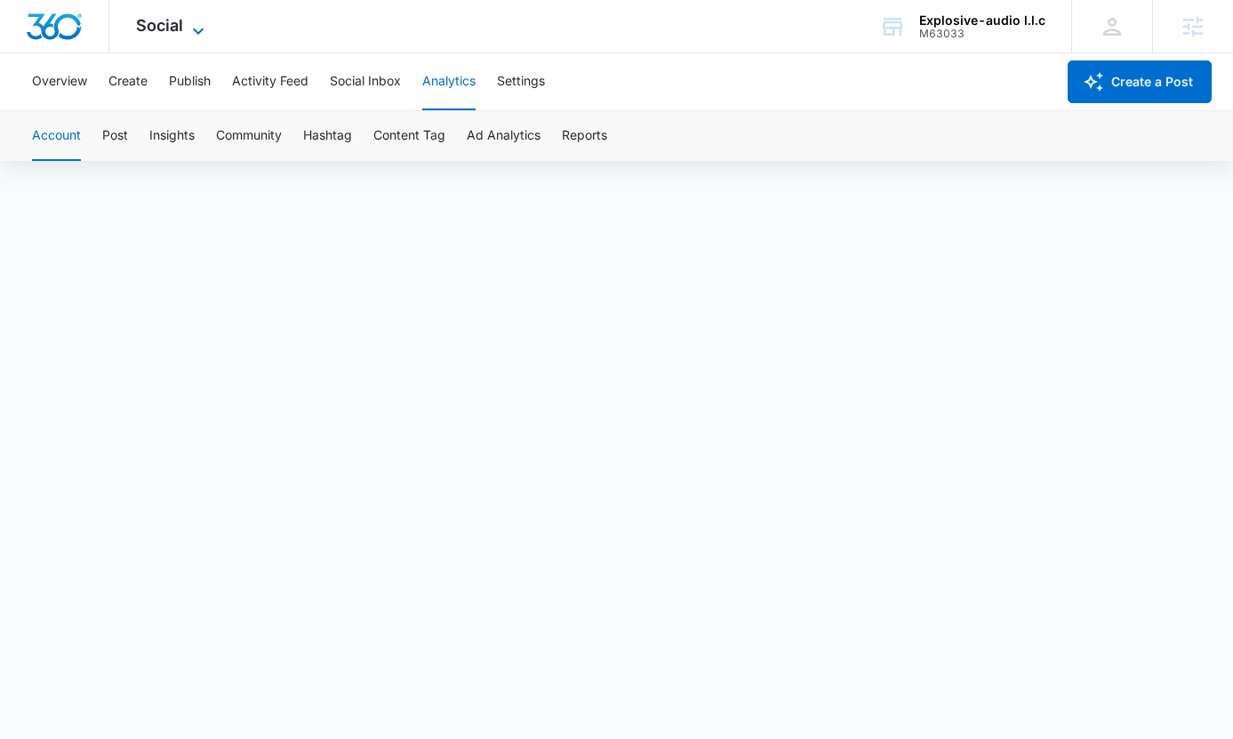
click at [177, 16] on span "Social" at bounding box center [159, 25] width 47 height 19
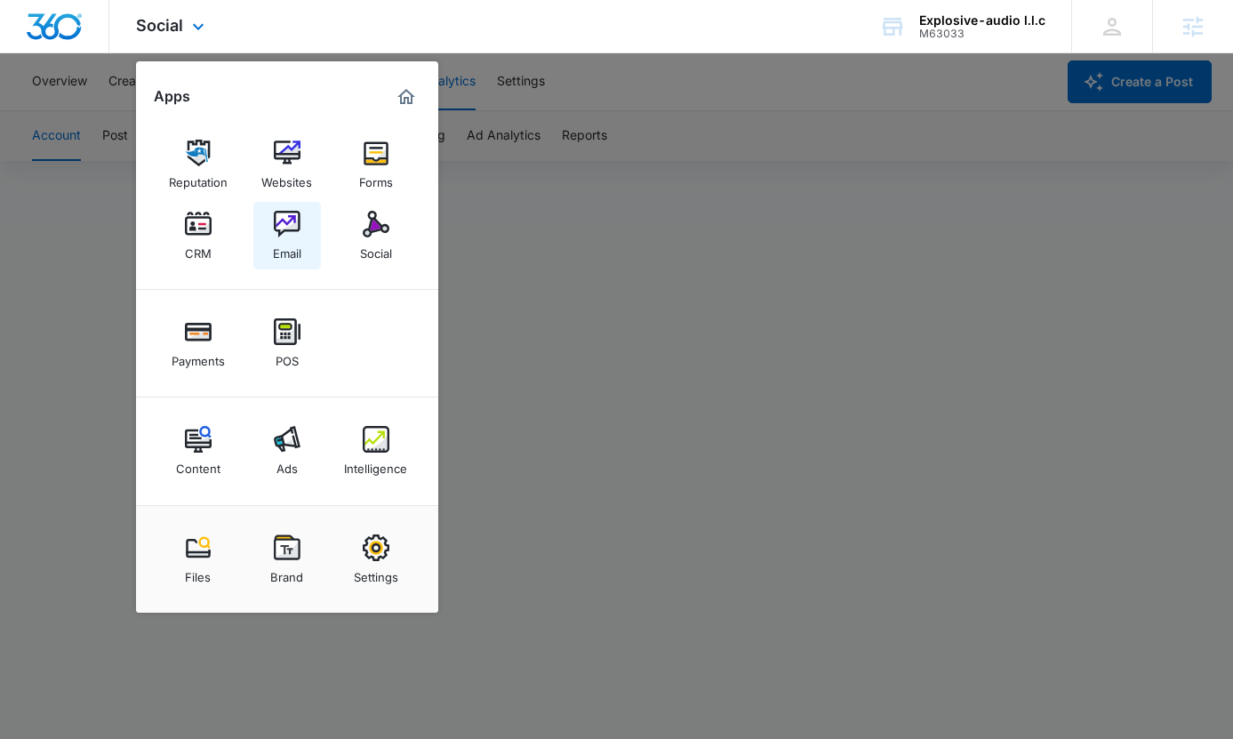
click at [280, 217] on img at bounding box center [287, 224] width 27 height 27
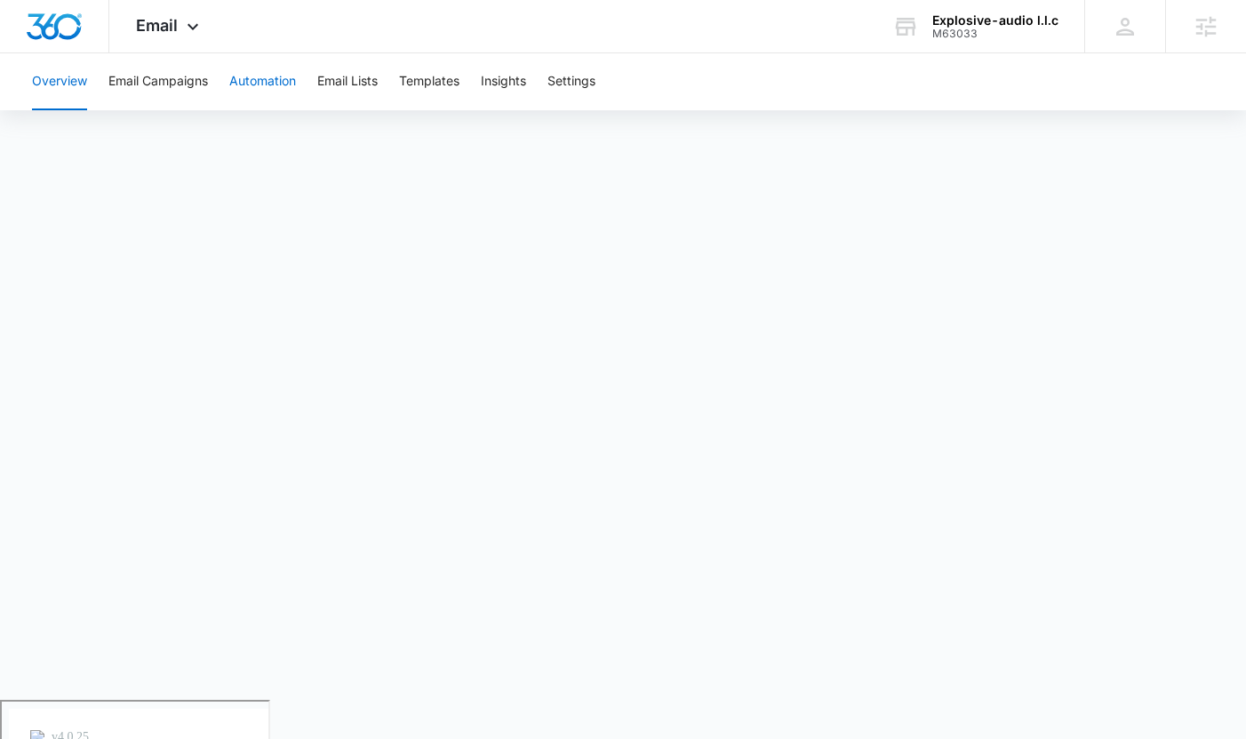
click at [283, 83] on button "Automation" at bounding box center [262, 81] width 67 height 57
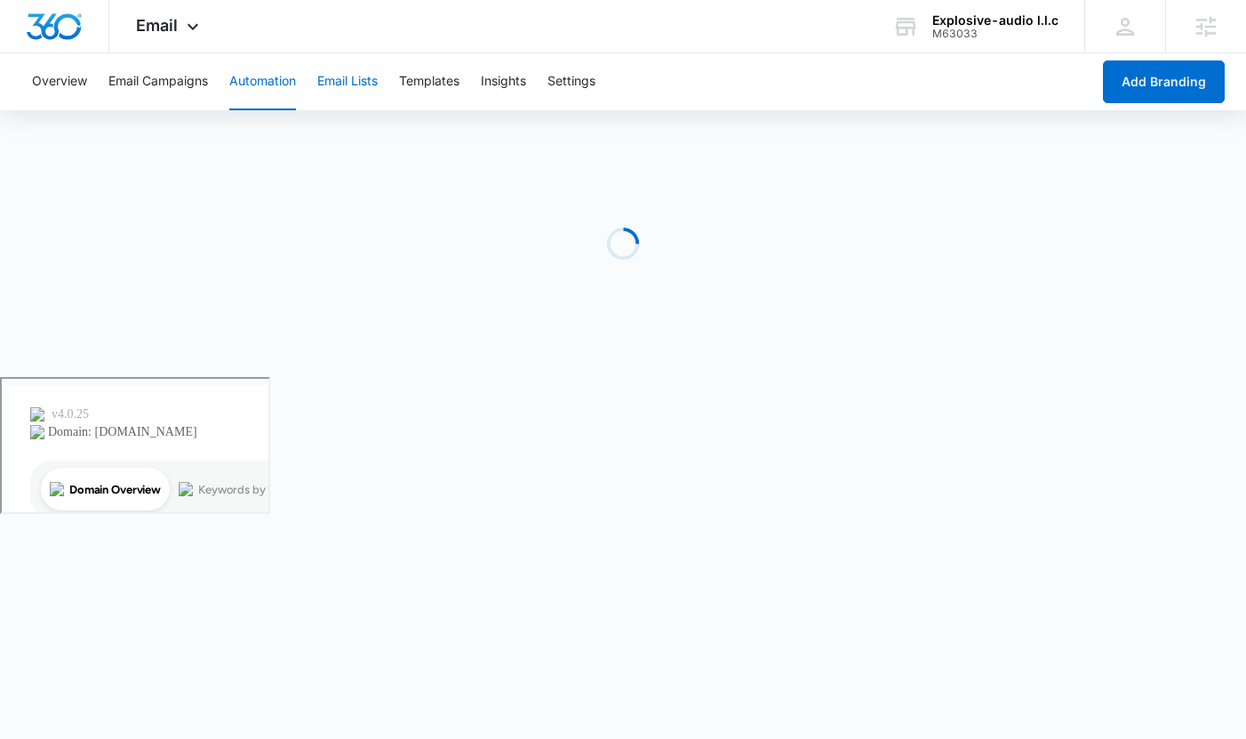
click at [337, 84] on button "Email Lists" at bounding box center [347, 81] width 60 height 57
click at [466, 85] on div "Overview Email Campaigns Automation Email Lists Templates Insights Settings" at bounding box center [623, 81] width 1204 height 57
click at [398, 95] on div "Overview Email Campaigns Automation Email Lists Templates Insights Settings" at bounding box center [623, 81] width 1204 height 57
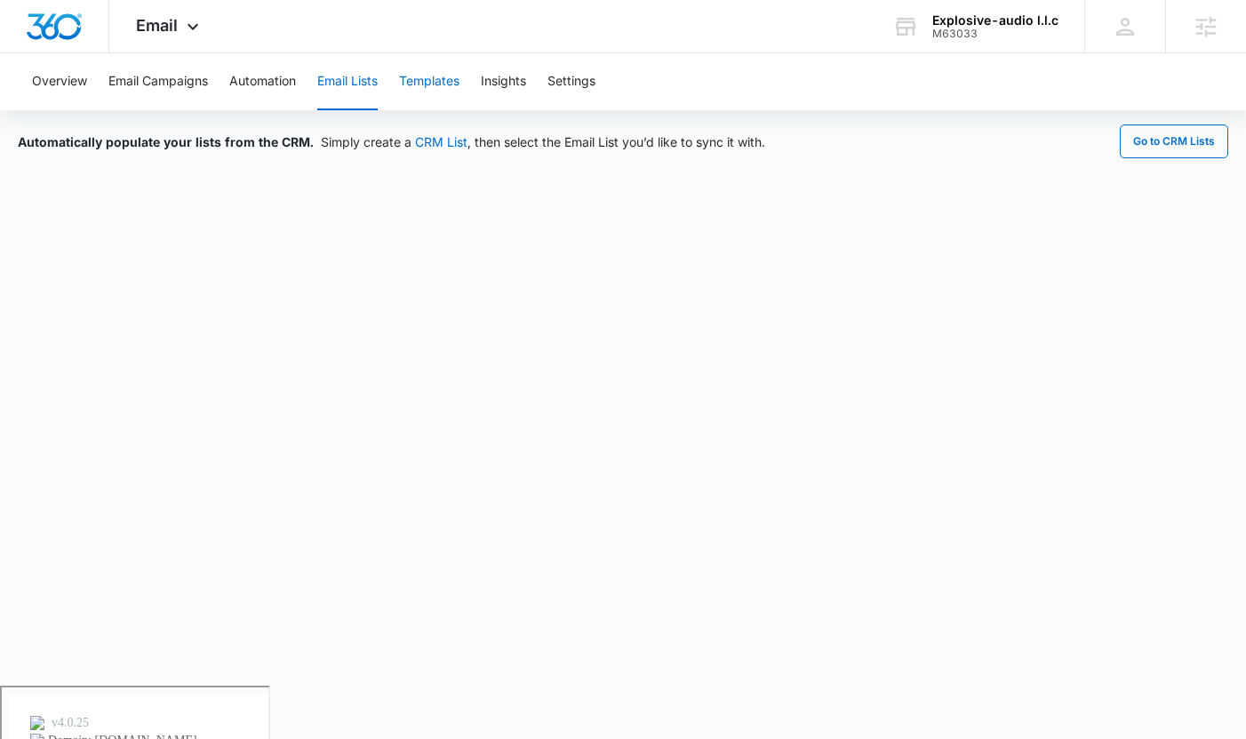
click at [429, 95] on button "Templates" at bounding box center [429, 81] width 60 height 57
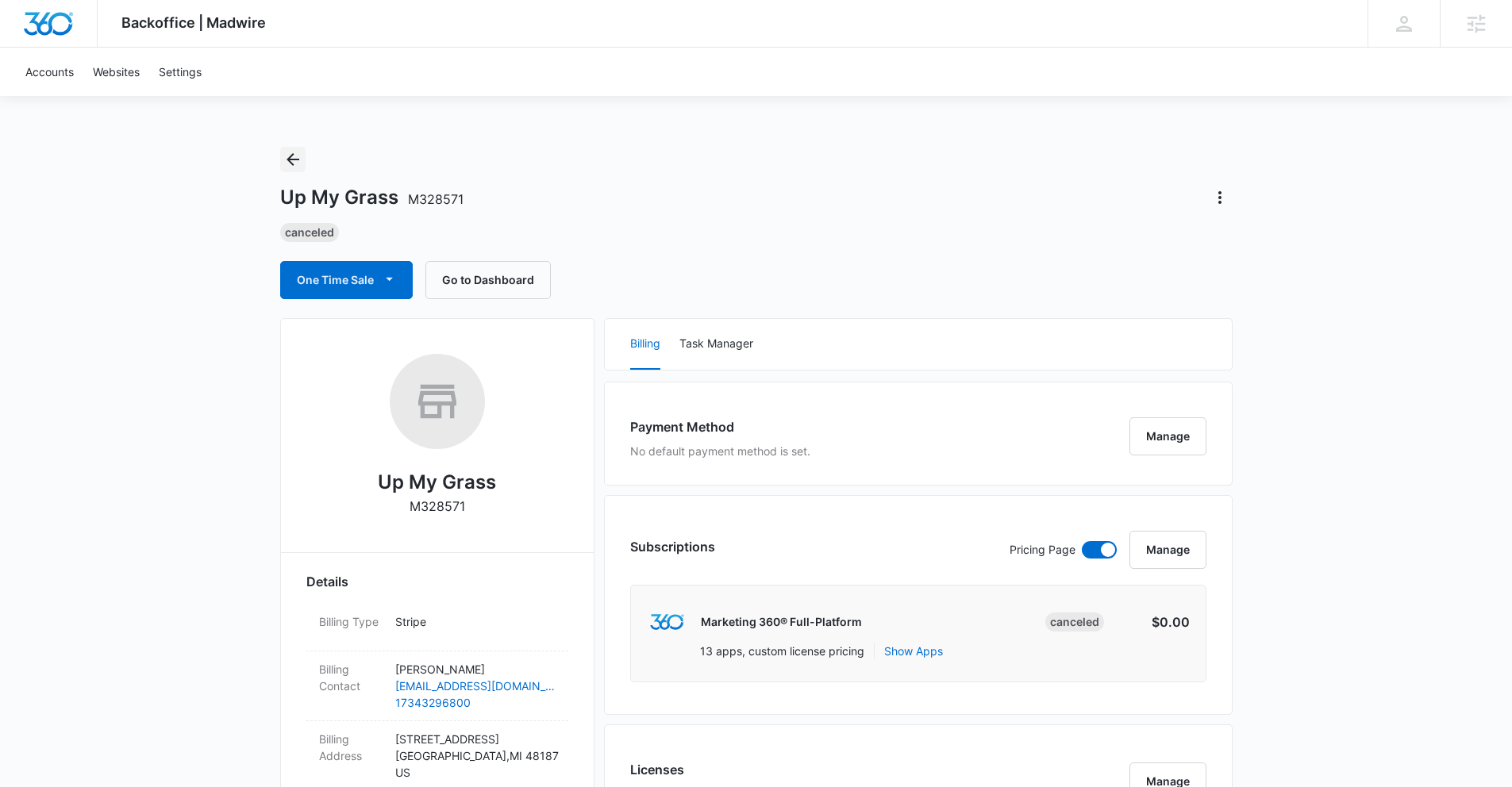
click at [296, 170] on button "Back" at bounding box center [293, 159] width 25 height 25
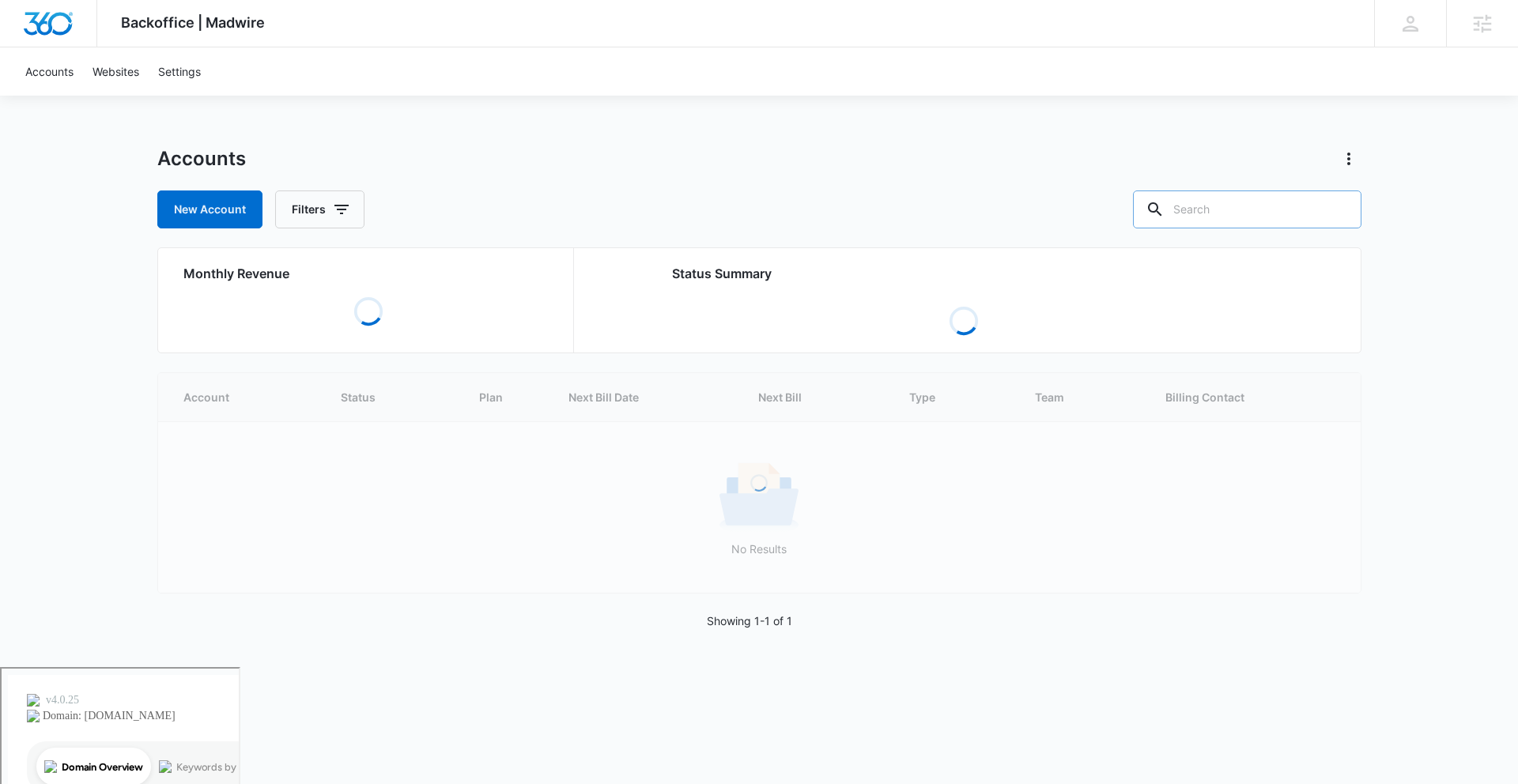
click at [1240, 214] on input "text" at bounding box center [1247, 209] width 229 height 38
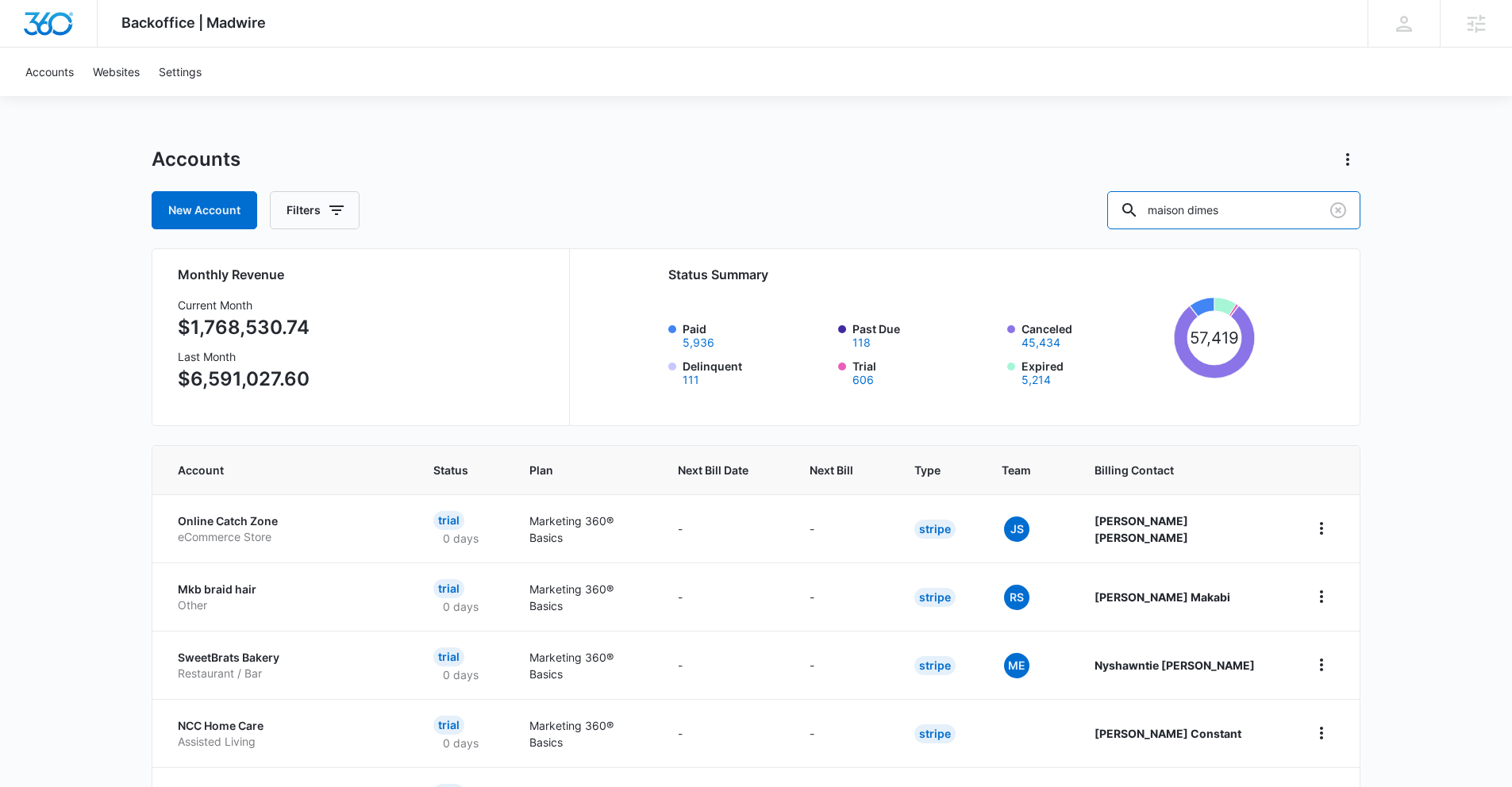
type input "maison dimes"
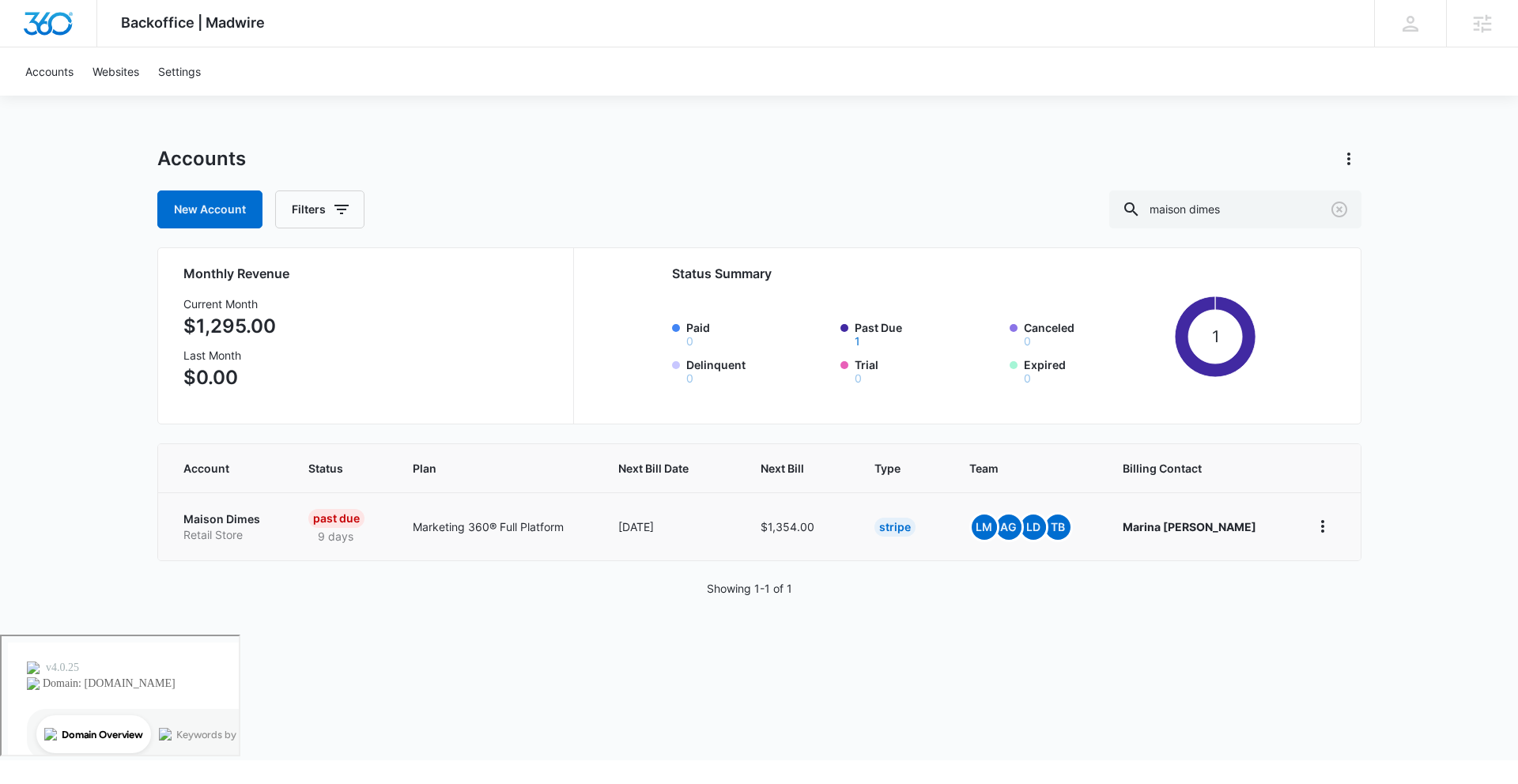
click at [214, 516] on p "Maison Dimes" at bounding box center [227, 519] width 87 height 16
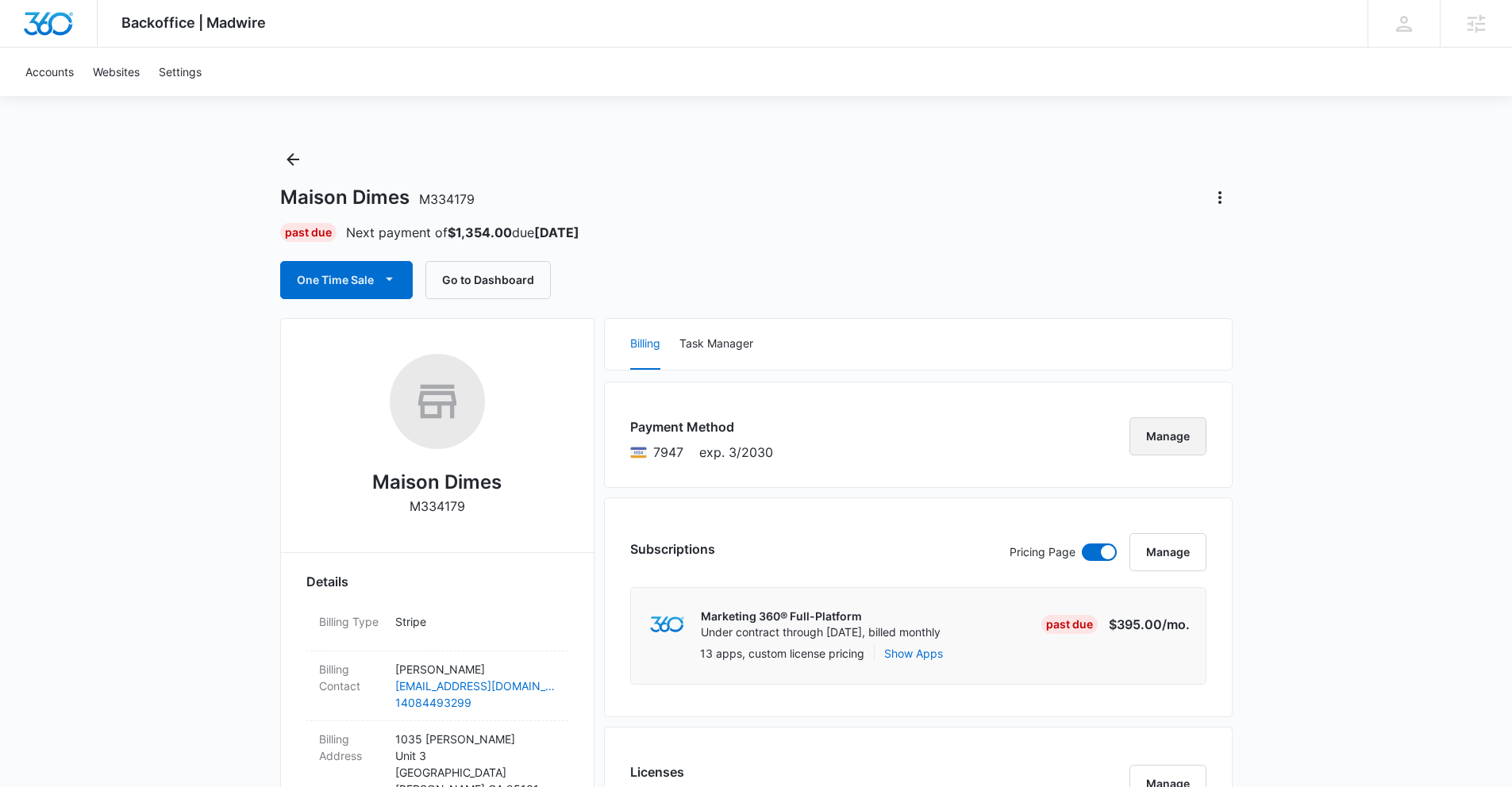
click at [1197, 451] on button "Manage" at bounding box center [1167, 436] width 77 height 38
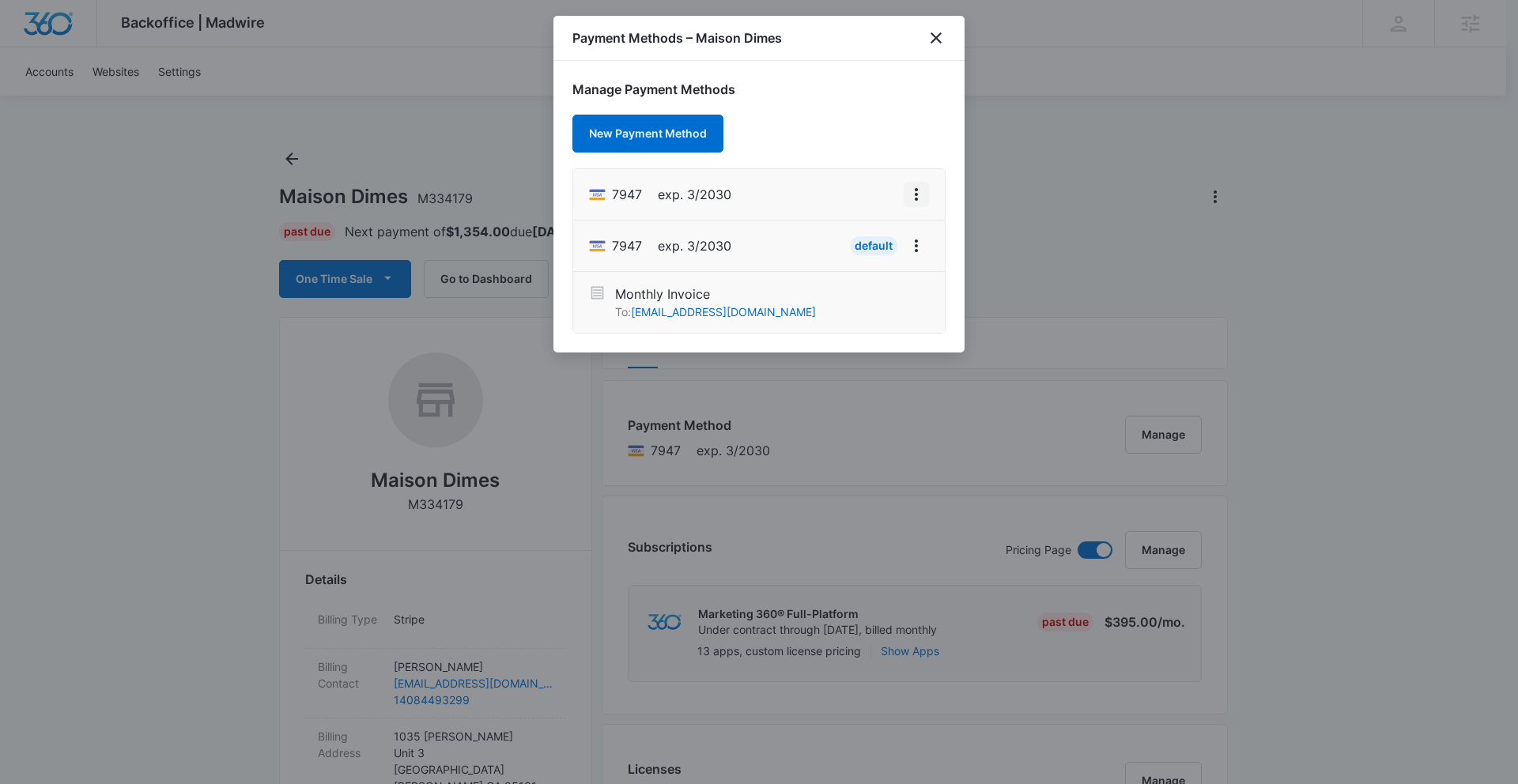
click at [914, 188] on icon "View More" at bounding box center [916, 194] width 19 height 19
click at [873, 252] on button "Set As Default" at bounding box center [863, 262] width 131 height 24
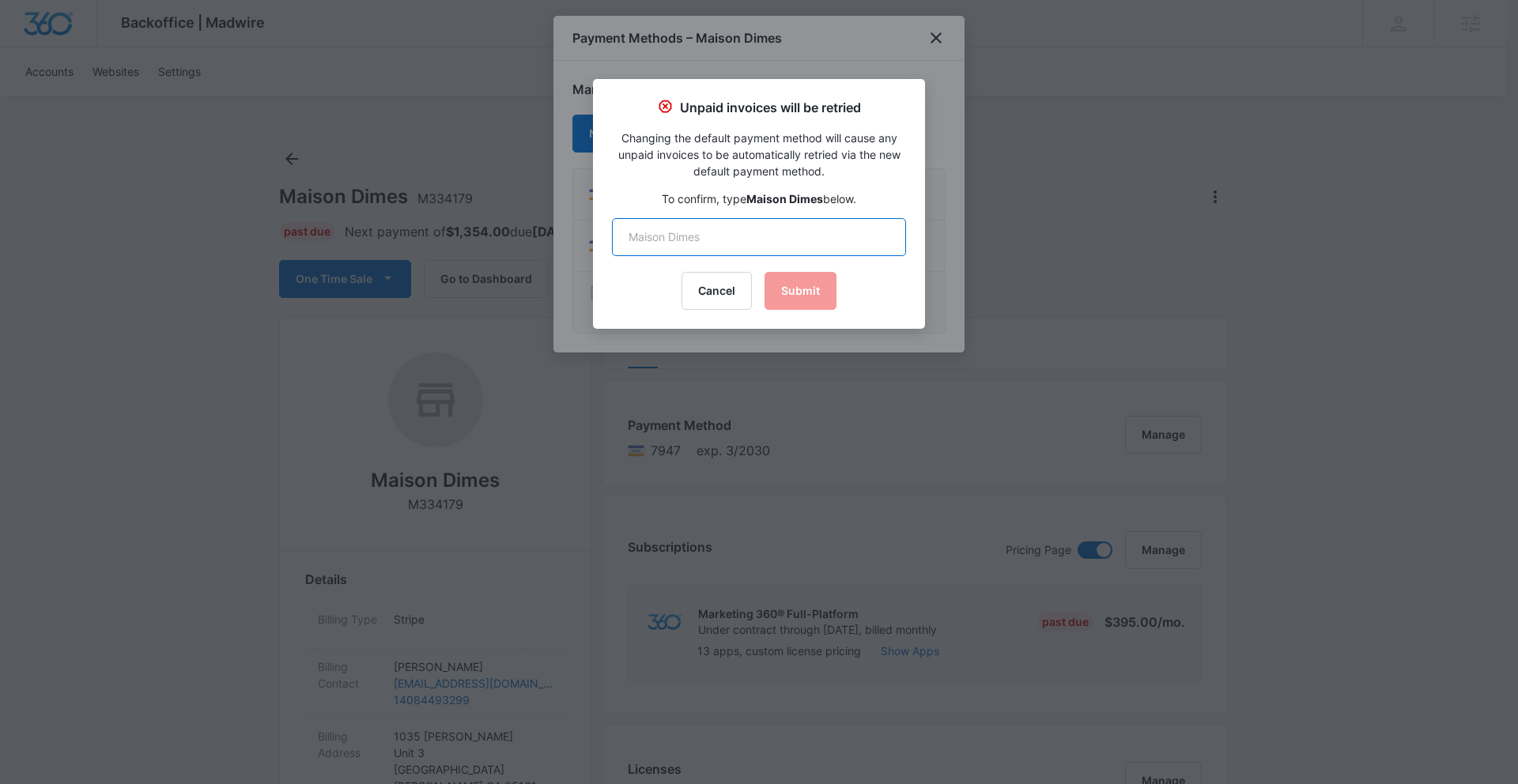
click at [812, 223] on input "text" at bounding box center [759, 236] width 294 height 38
type input "Maison Dimes"
click at [808, 282] on button "Submit" at bounding box center [800, 291] width 72 height 38
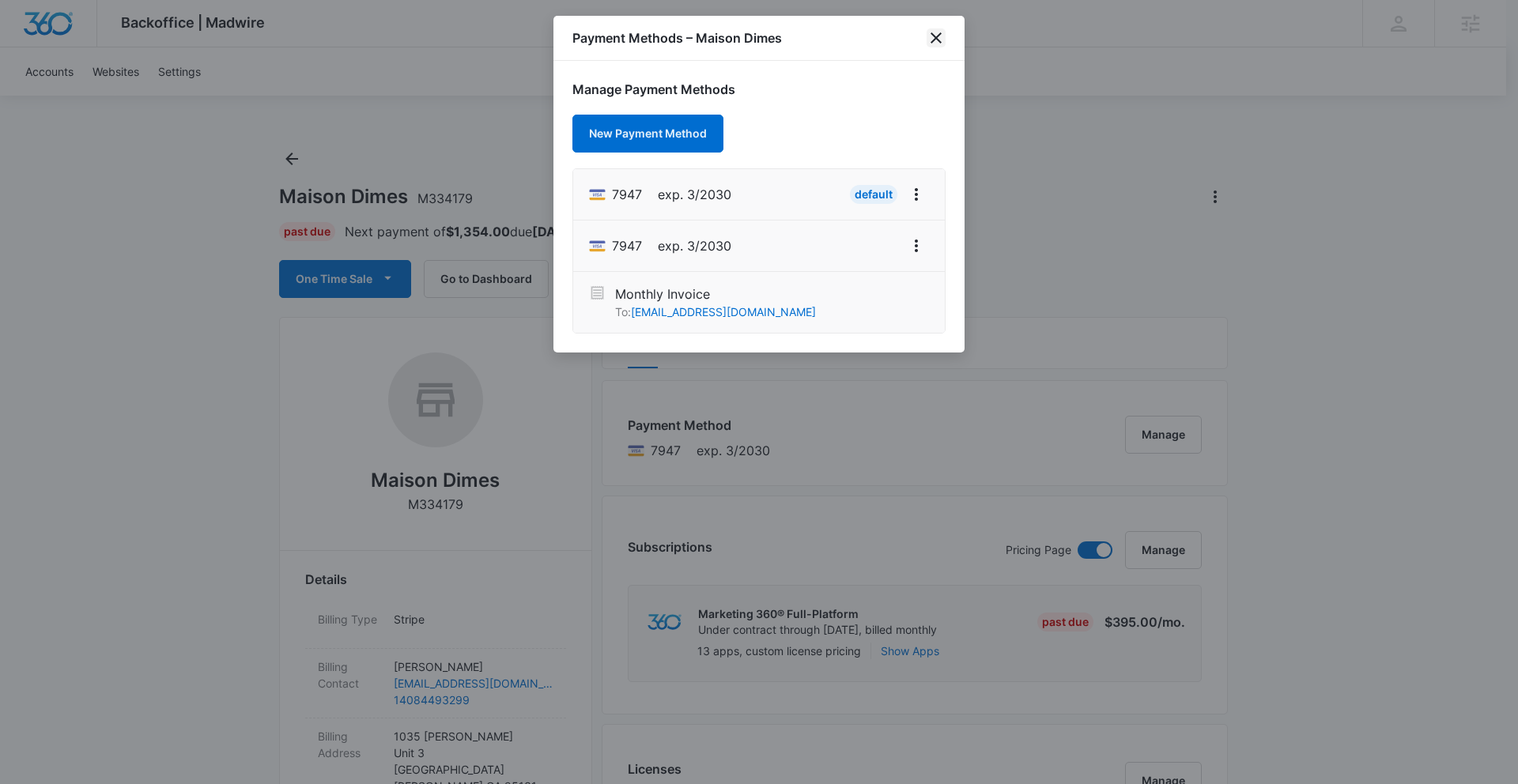
click at [930, 42] on icon "close" at bounding box center [936, 37] width 11 height 11
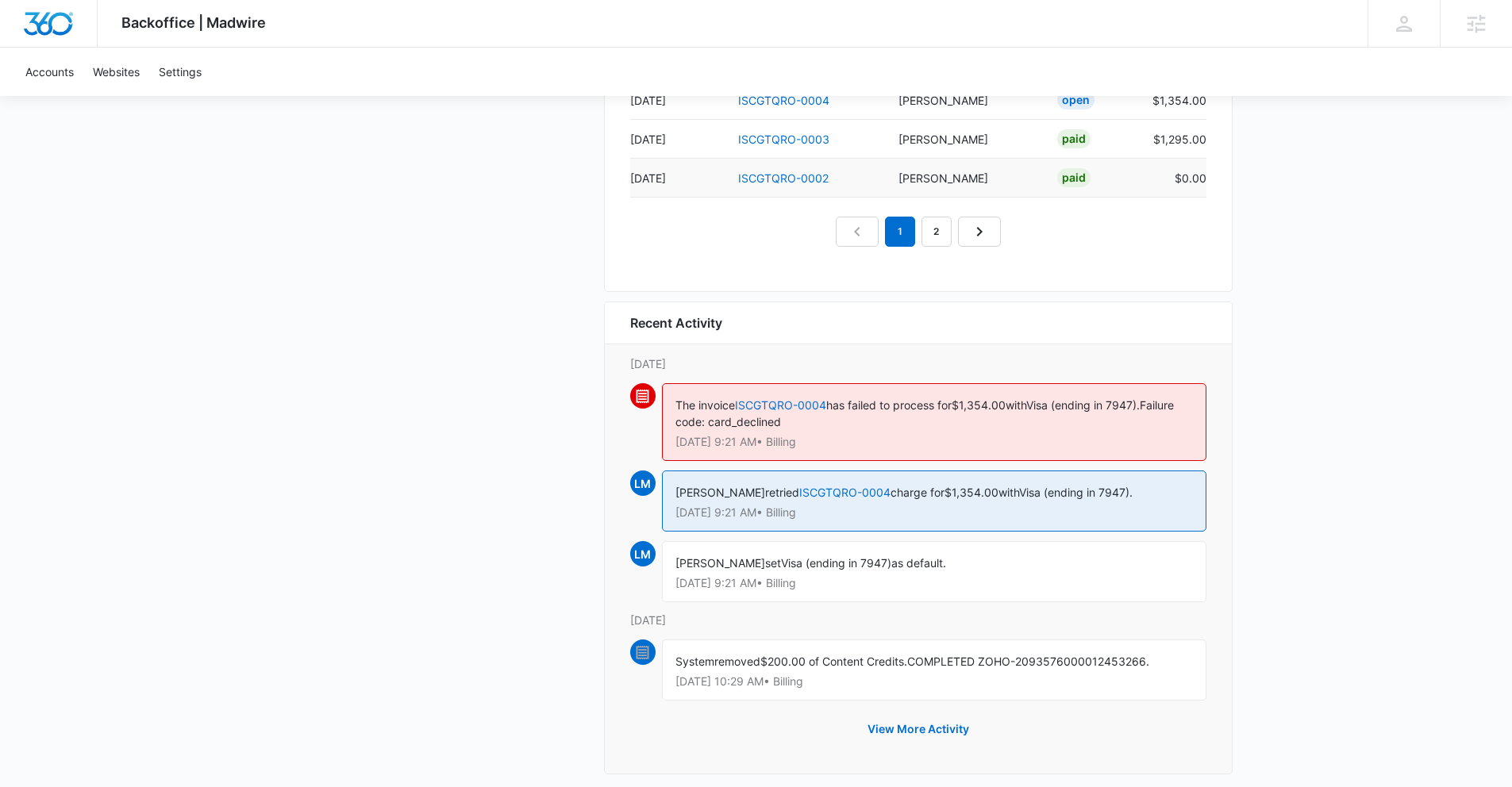
scroll to position [1742, 0]
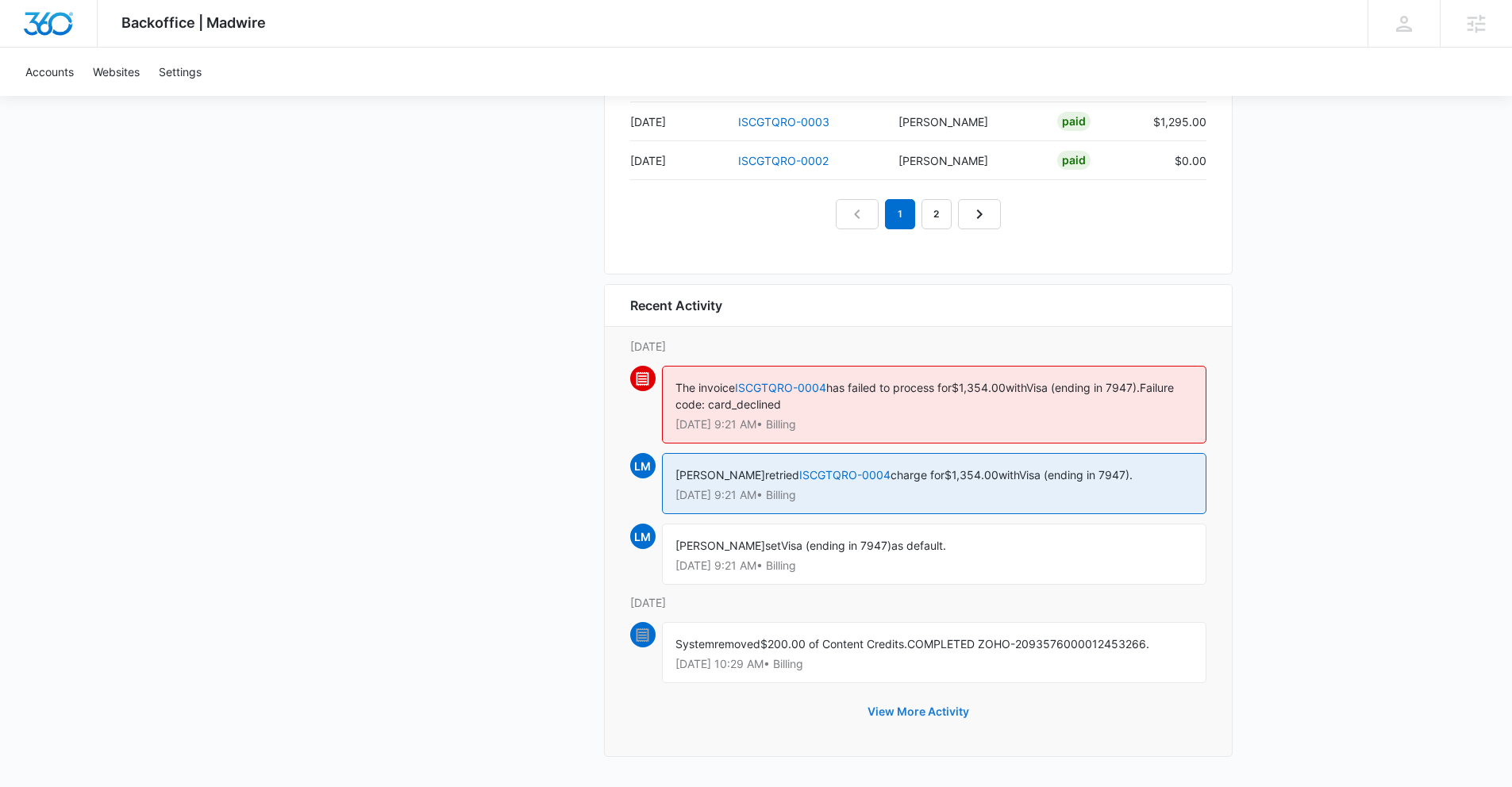
click at [920, 697] on button "View More Activity" at bounding box center [918, 711] width 133 height 38
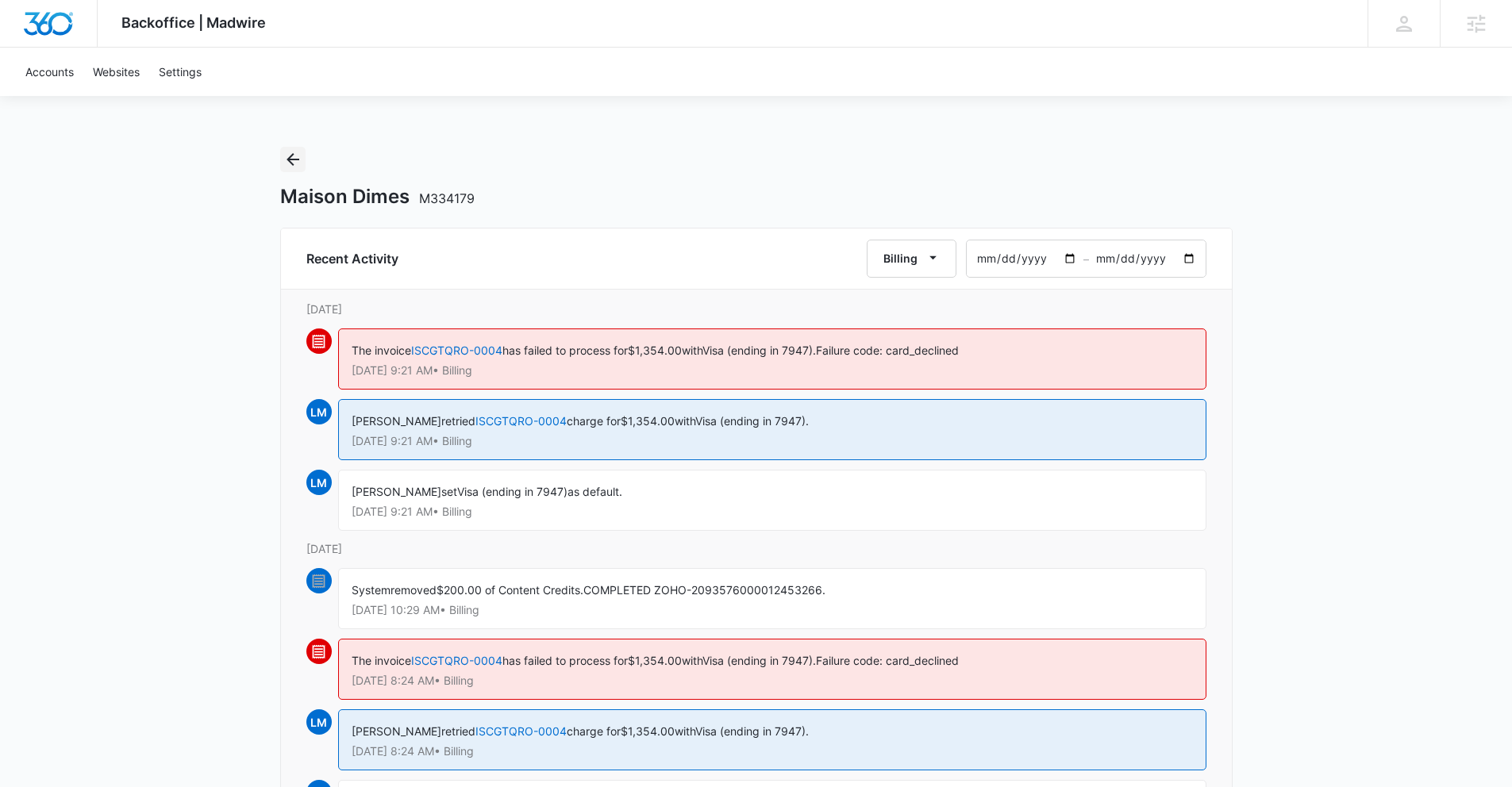
click at [288, 159] on icon "Back" at bounding box center [293, 160] width 12 height 12
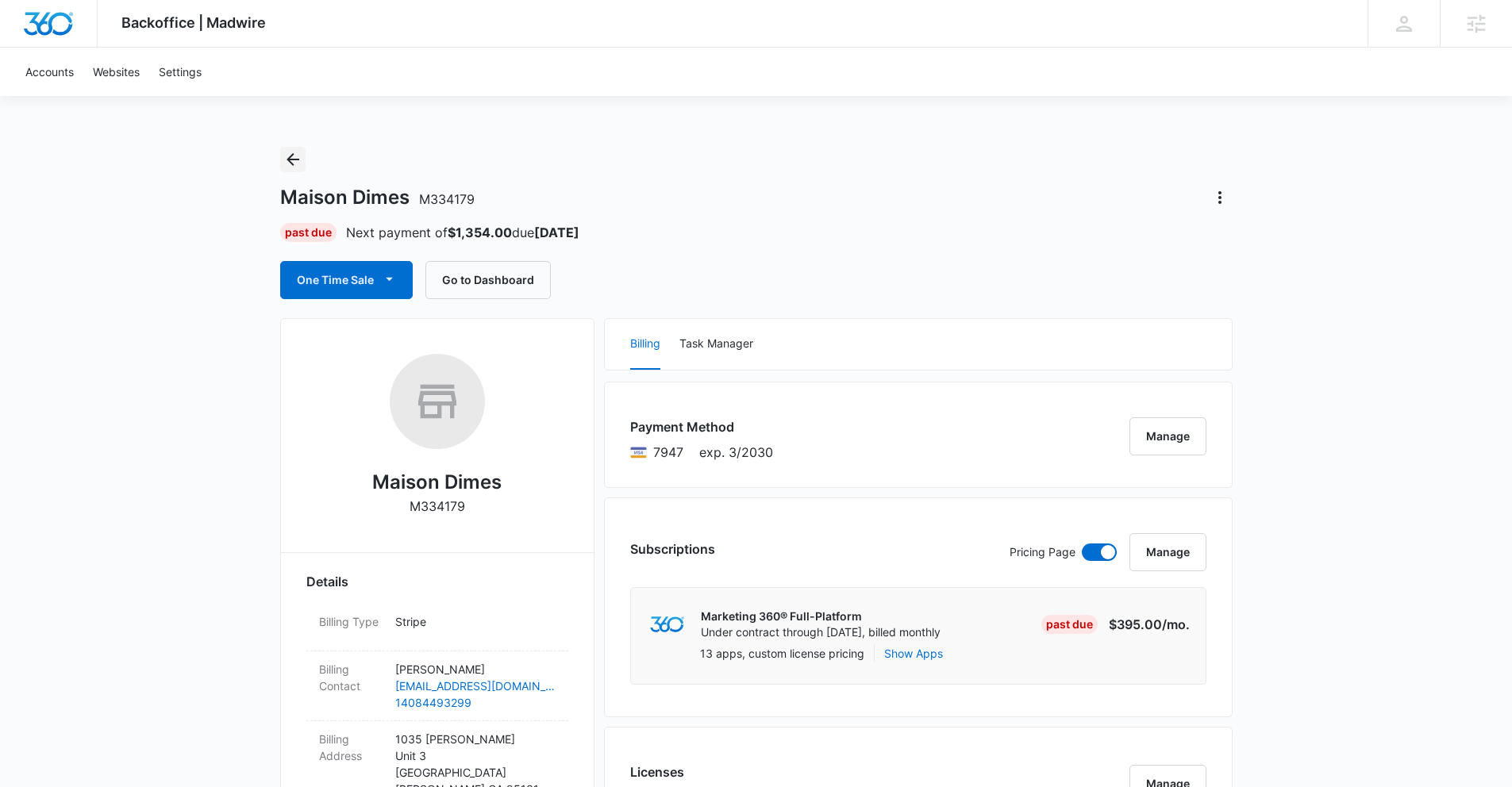
click at [290, 147] on button "Back" at bounding box center [293, 159] width 25 height 25
